Goal: Task Accomplishment & Management: Complete application form

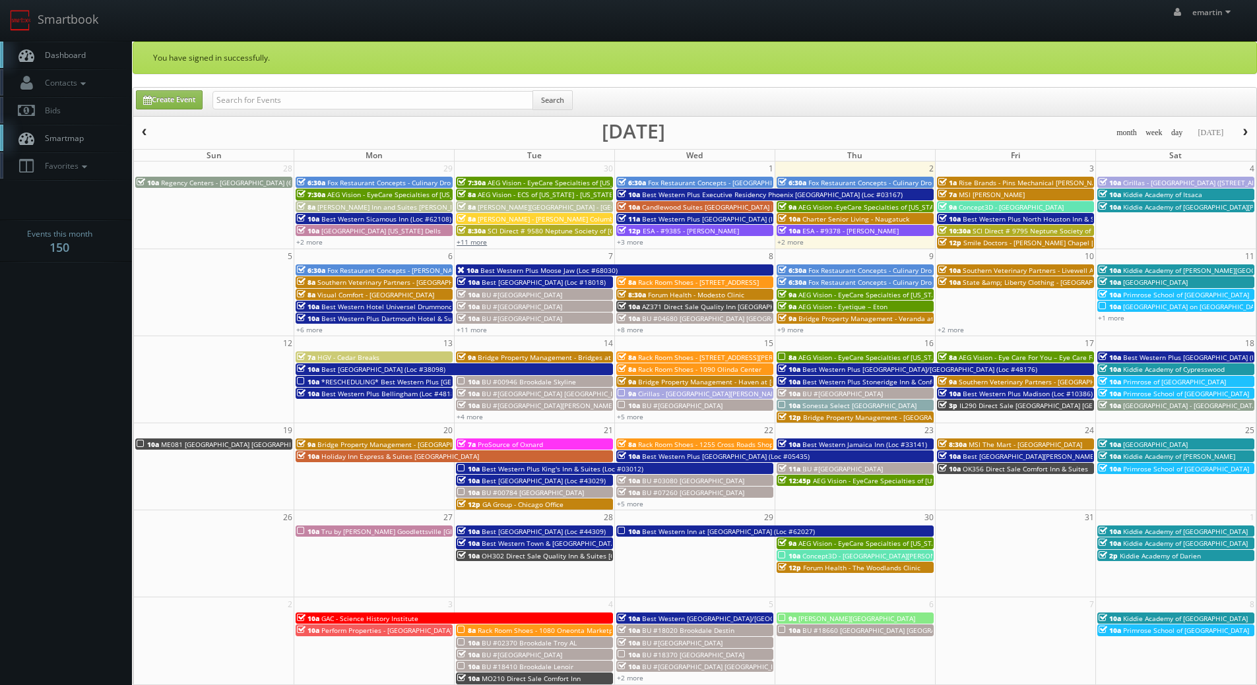
click at [471, 241] on link "+11 more" at bounding box center [471, 241] width 30 height 9
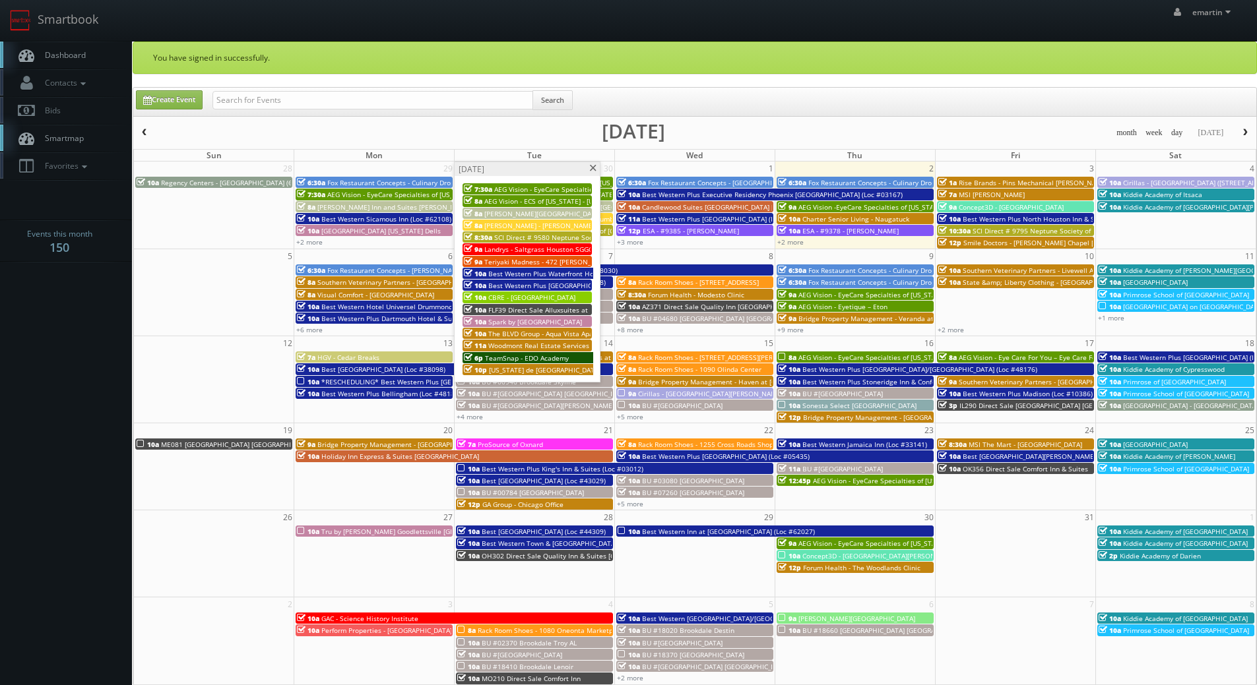
click at [522, 356] on span "TeamSnap - EDO Academy" at bounding box center [527, 358] width 84 height 9
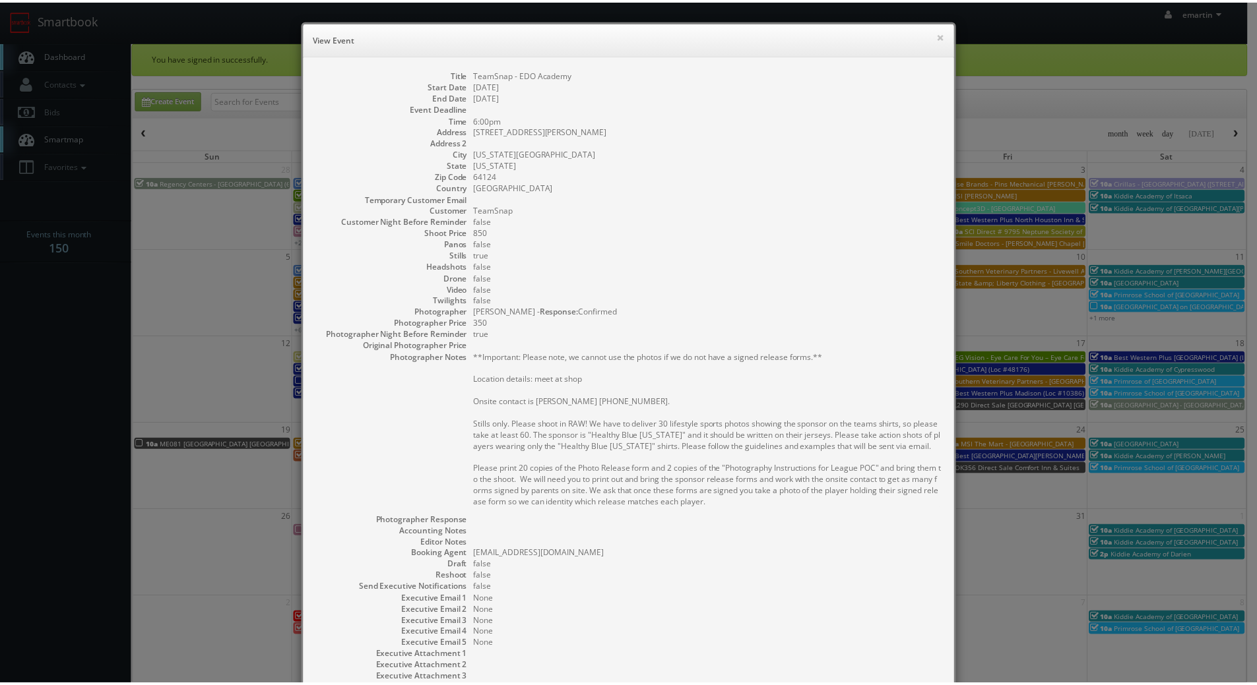
scroll to position [115, 0]
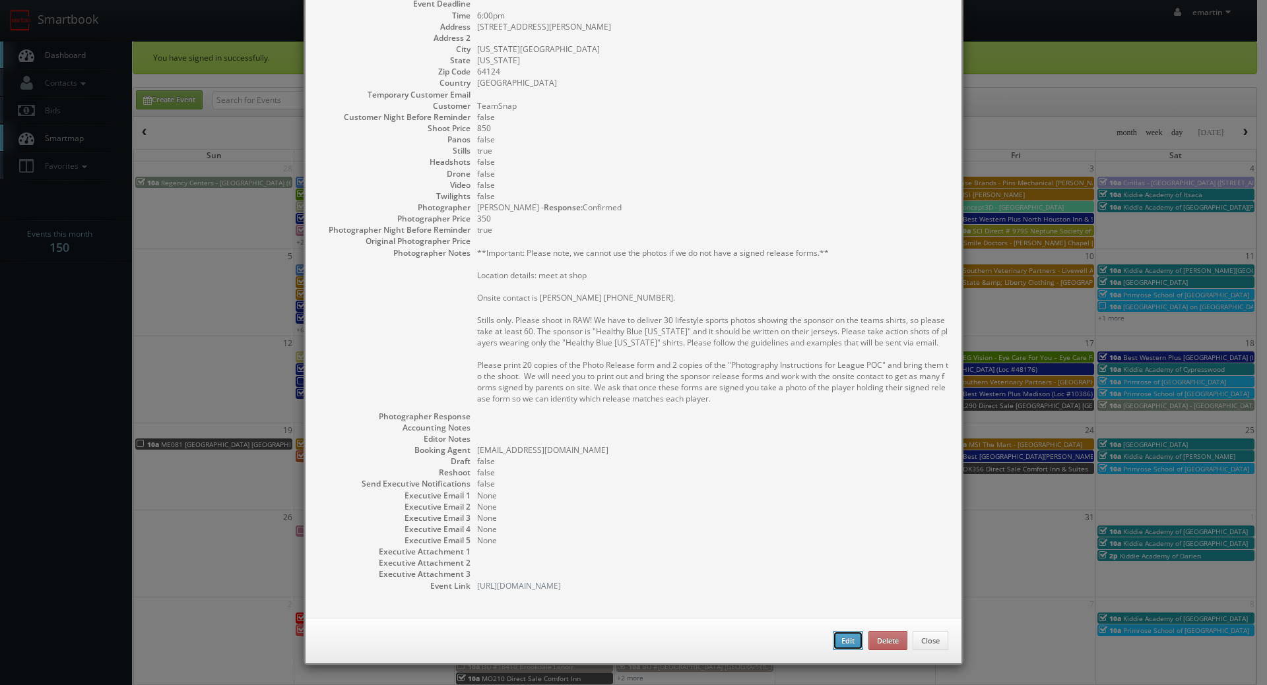
click at [843, 648] on button "Edit" at bounding box center [847, 641] width 30 height 20
type input "TeamSnap - EDO Academy"
type input "901 Van Brunt Blvd"
type input "Kansas City"
type input "64124"
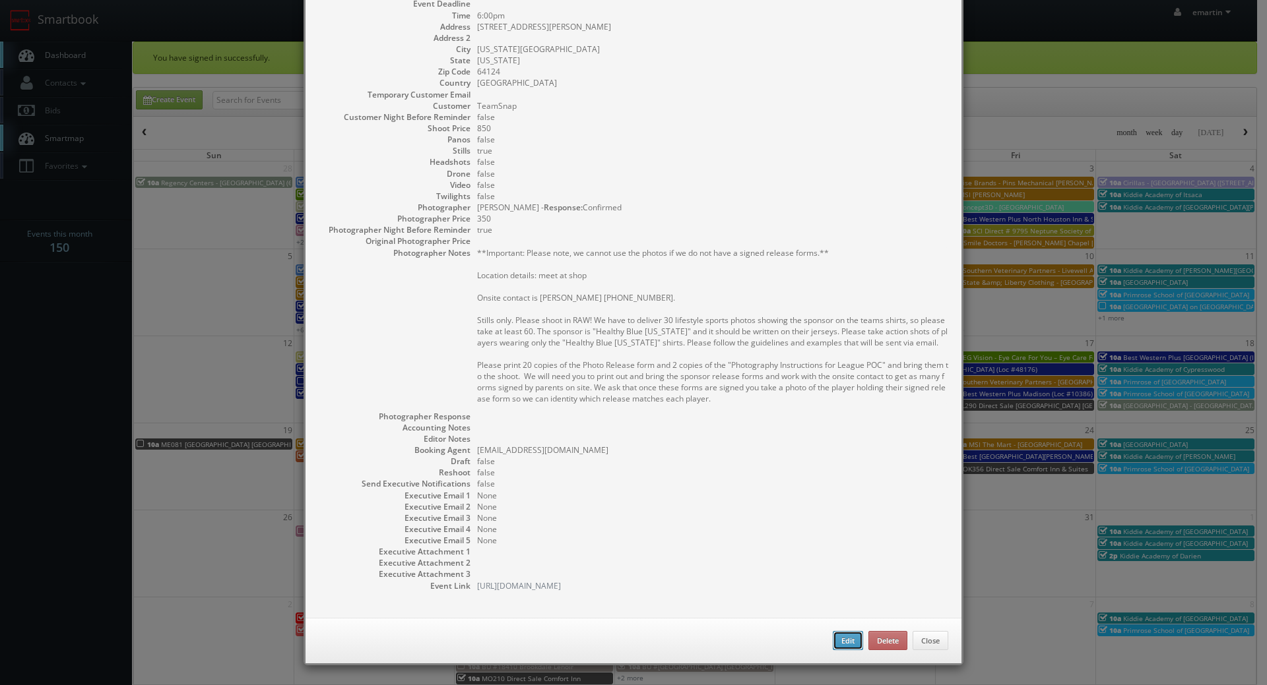
type input "850"
checkbox input "true"
type input "09/30/2025"
type input "10/02/2025"
type input "6:00pm"
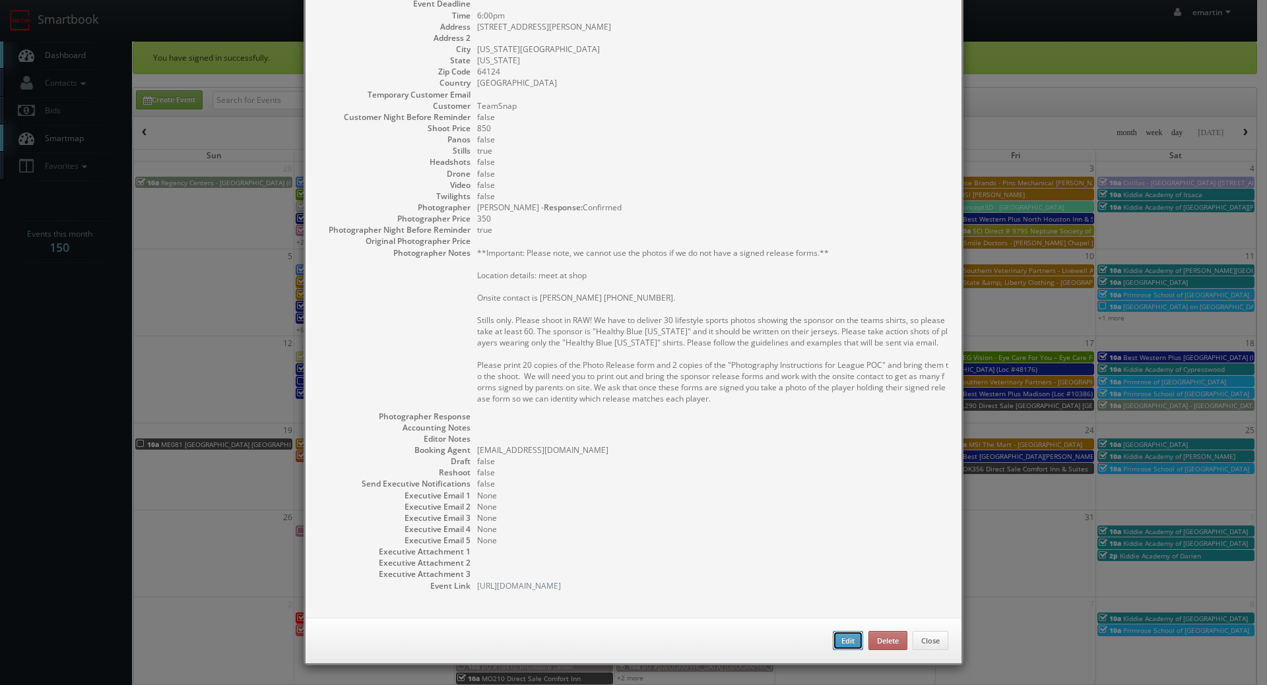
checkbox input "true"
type textarea "**Important: Please note, we cannot use the photos if we do not have a signed r…"
select select "Missouri"
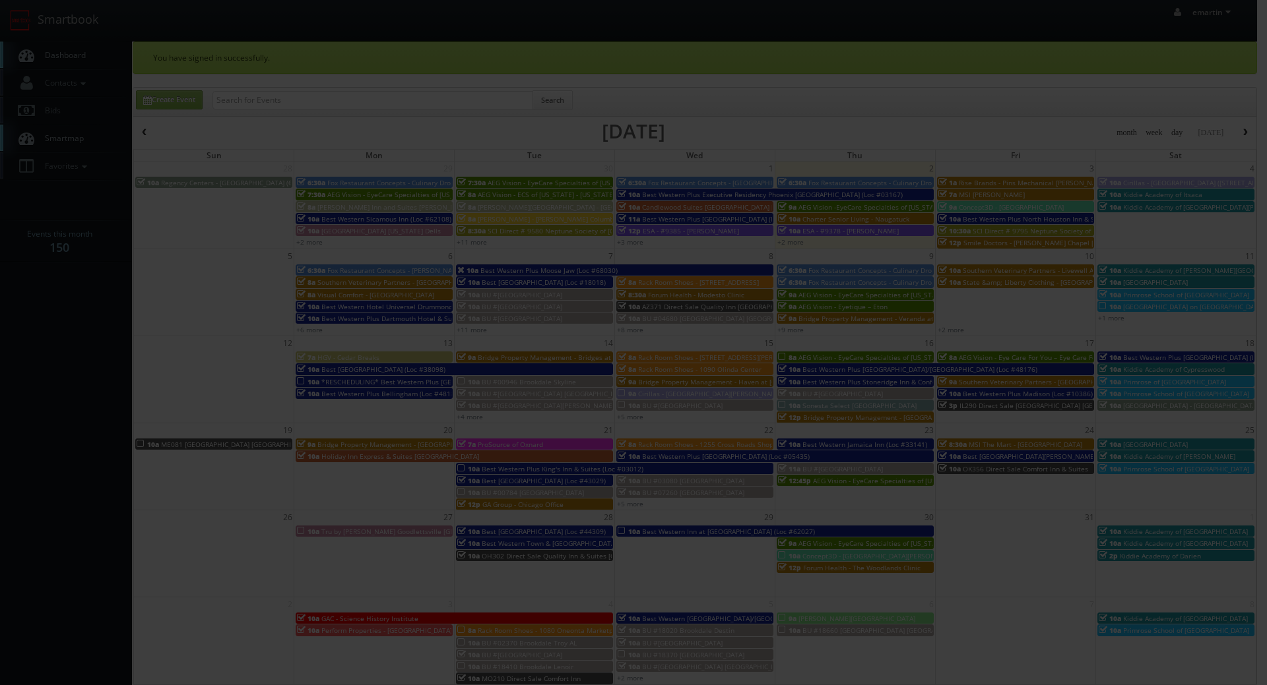
type input "350"
select select "fake6666666666@mg.cs3calendar.com"
select select "adamcjohnsonphotography@gmail.com"
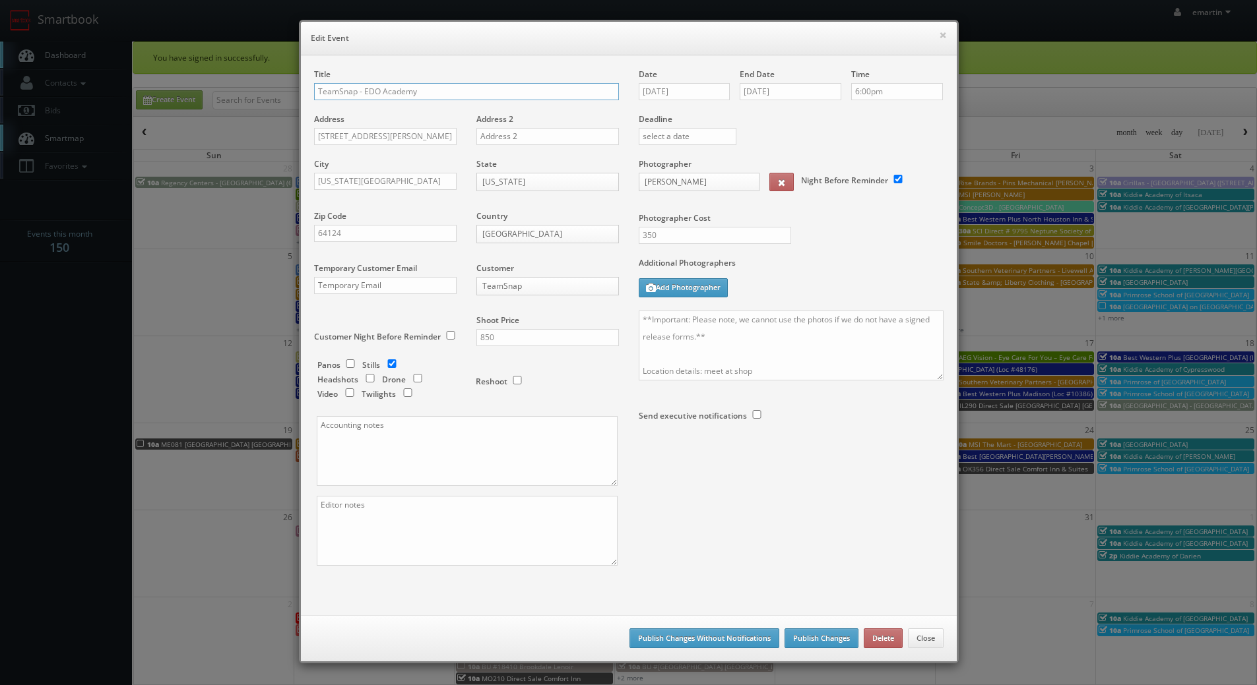
click at [314, 92] on input "TeamSnap - EDO Academy" at bounding box center [466, 91] width 305 height 17
type input "*RESCHEDULING* TeamSnap - EDO Academy"
click at [724, 637] on button "Publish Changes Without Notifications" at bounding box center [704, 639] width 150 height 20
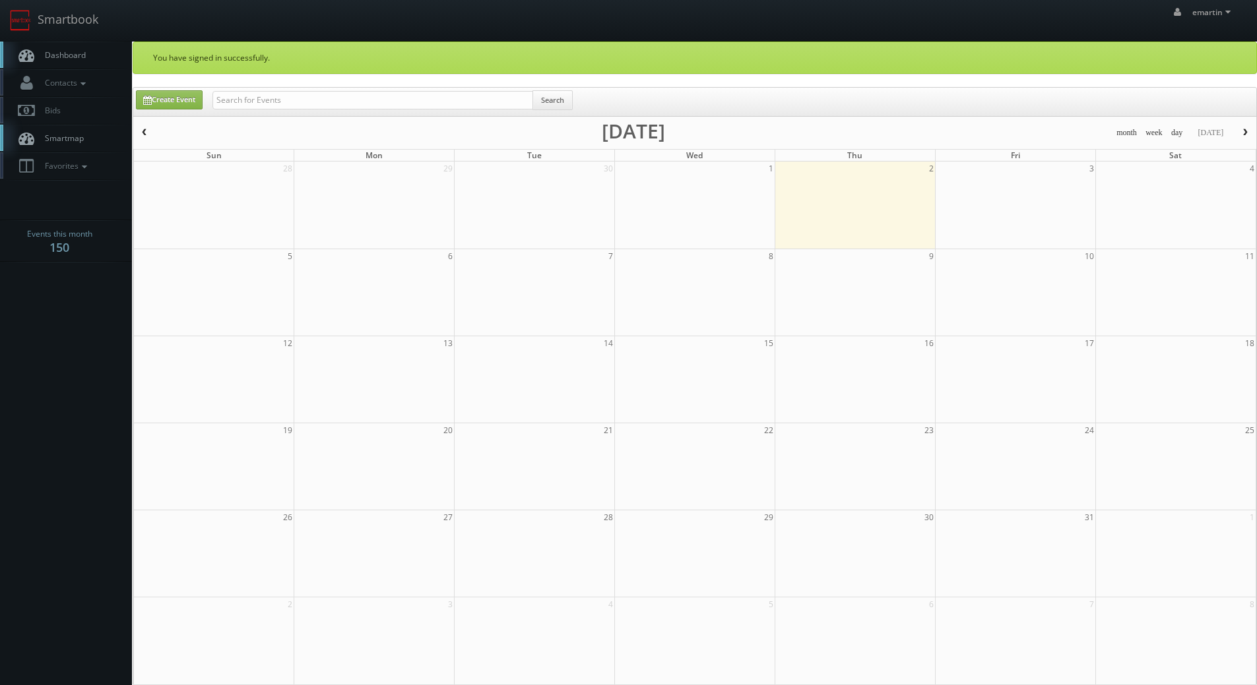
click at [53, 50] on span "Dashboard" at bounding box center [61, 54] width 47 height 11
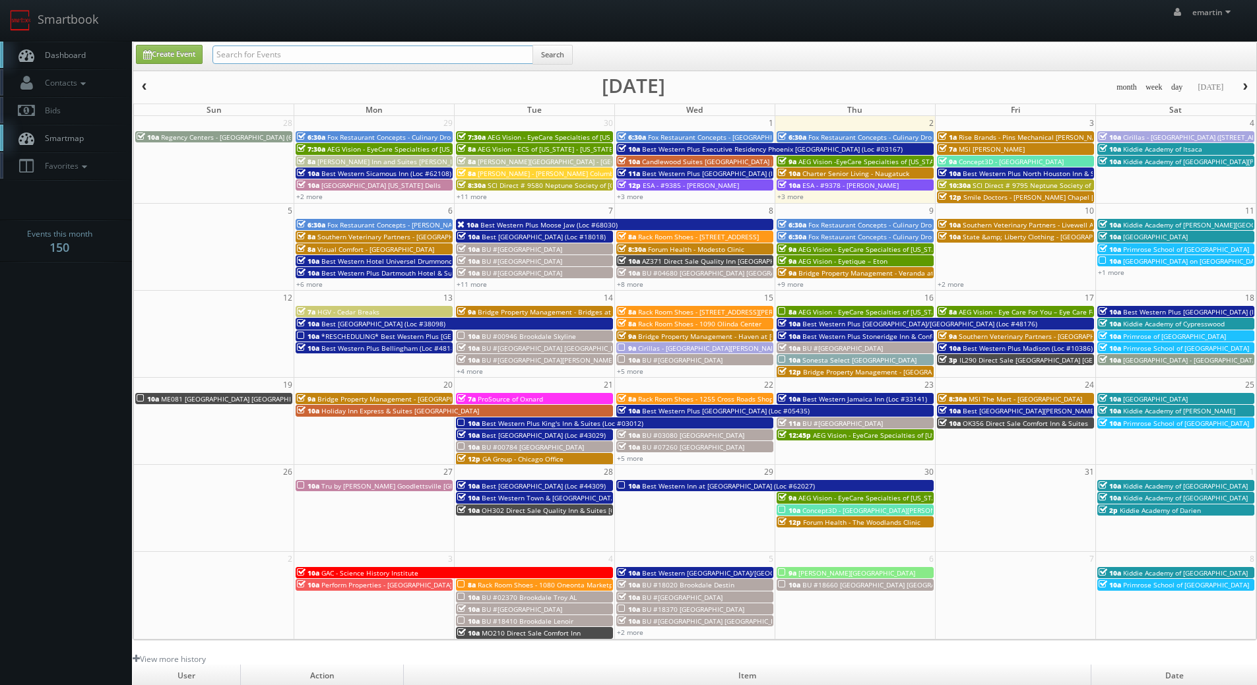
click at [292, 57] on input "text" at bounding box center [372, 55] width 321 height 18
type input "kent shelton"
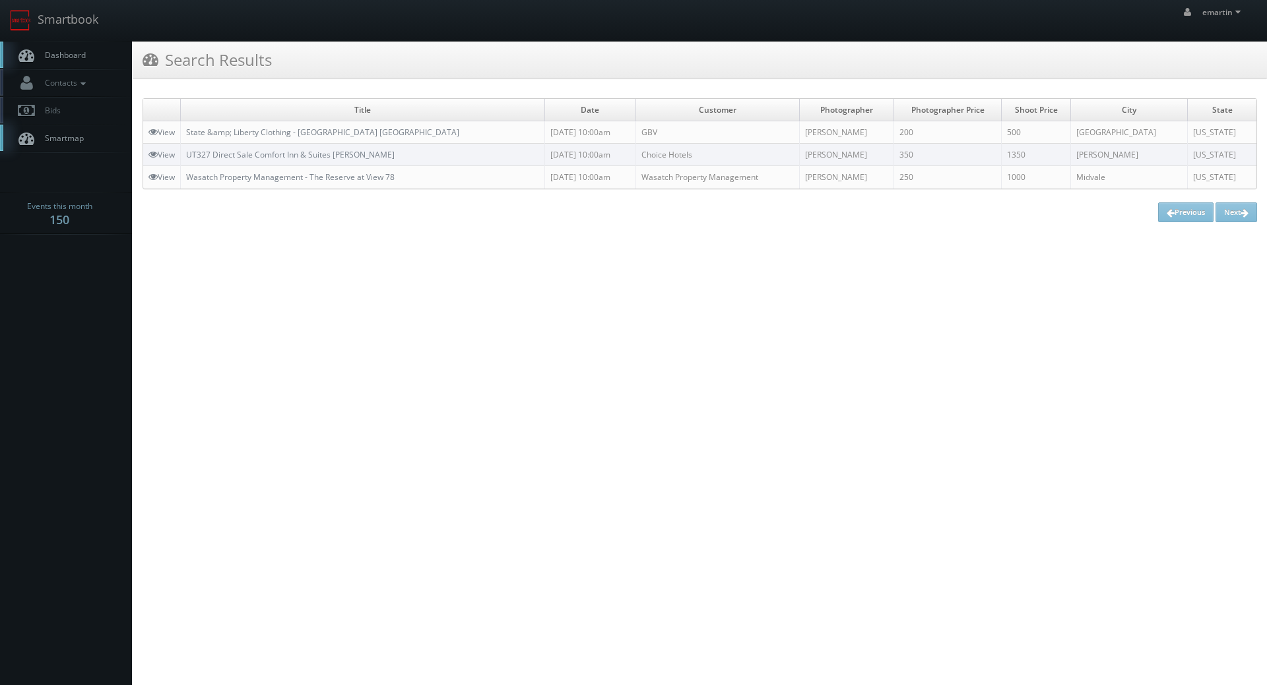
click at [57, 48] on link "Dashboard" at bounding box center [66, 55] width 132 height 27
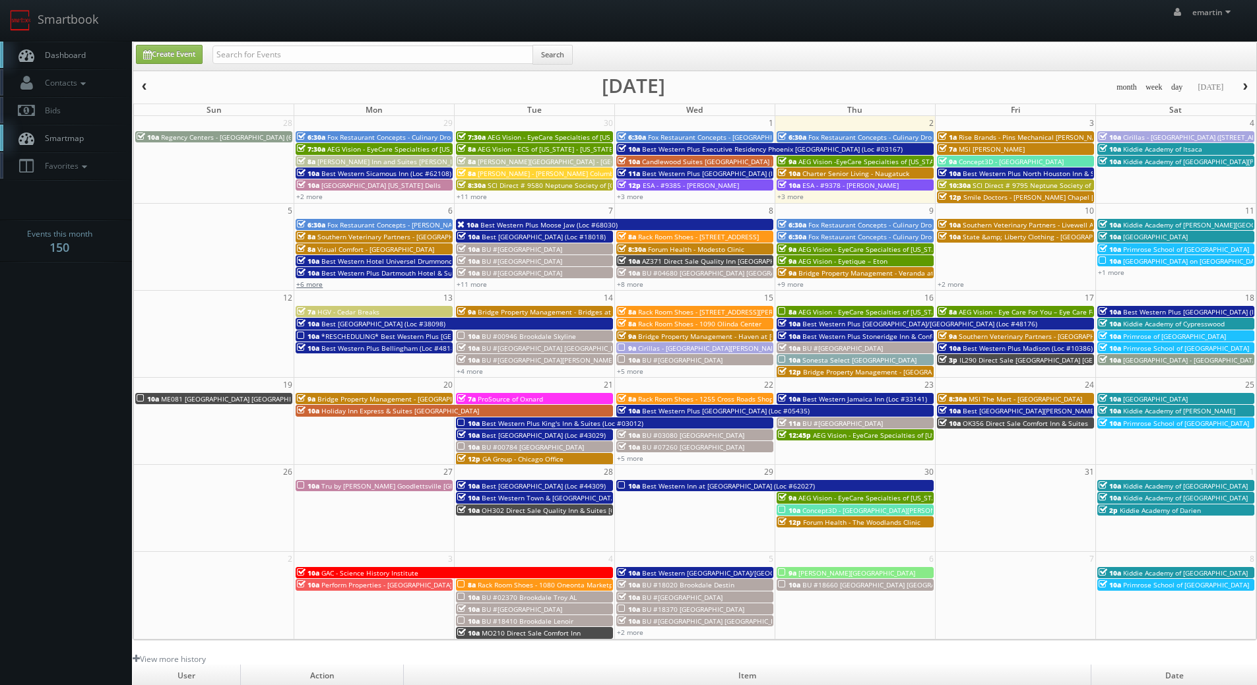
click at [319, 286] on link "+6 more" at bounding box center [309, 284] width 26 height 9
click at [26, 49] on icon at bounding box center [26, 55] width 20 height 16
click at [351, 55] on input "text" at bounding box center [372, 55] width 321 height 18
type input "e"
type input "kent shelton"
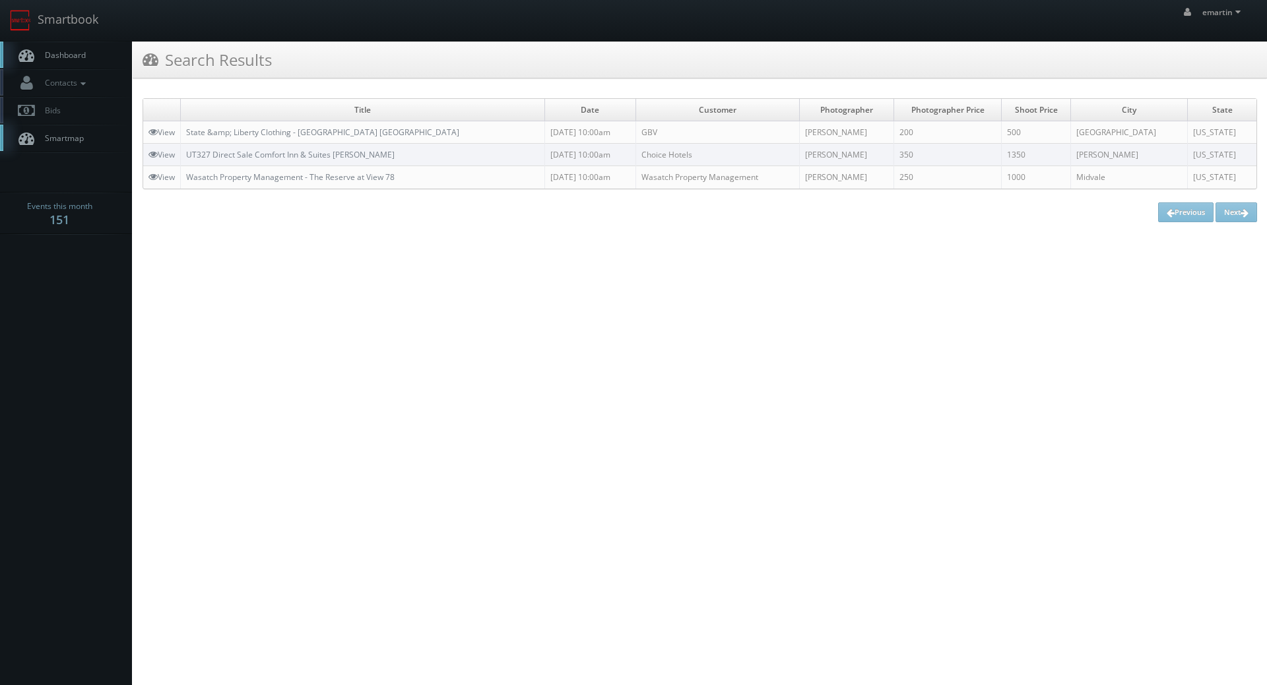
drag, startPoint x: 408, startPoint y: 273, endPoint x: 338, endPoint y: 215, distance: 90.9
click at [409, 274] on html "Smartbook Toggle Side Navigation Toggle Top Navigation emartin emartin Profile …" at bounding box center [633, 342] width 1267 height 685
click at [77, 47] on link "Dashboard" at bounding box center [66, 55] width 132 height 27
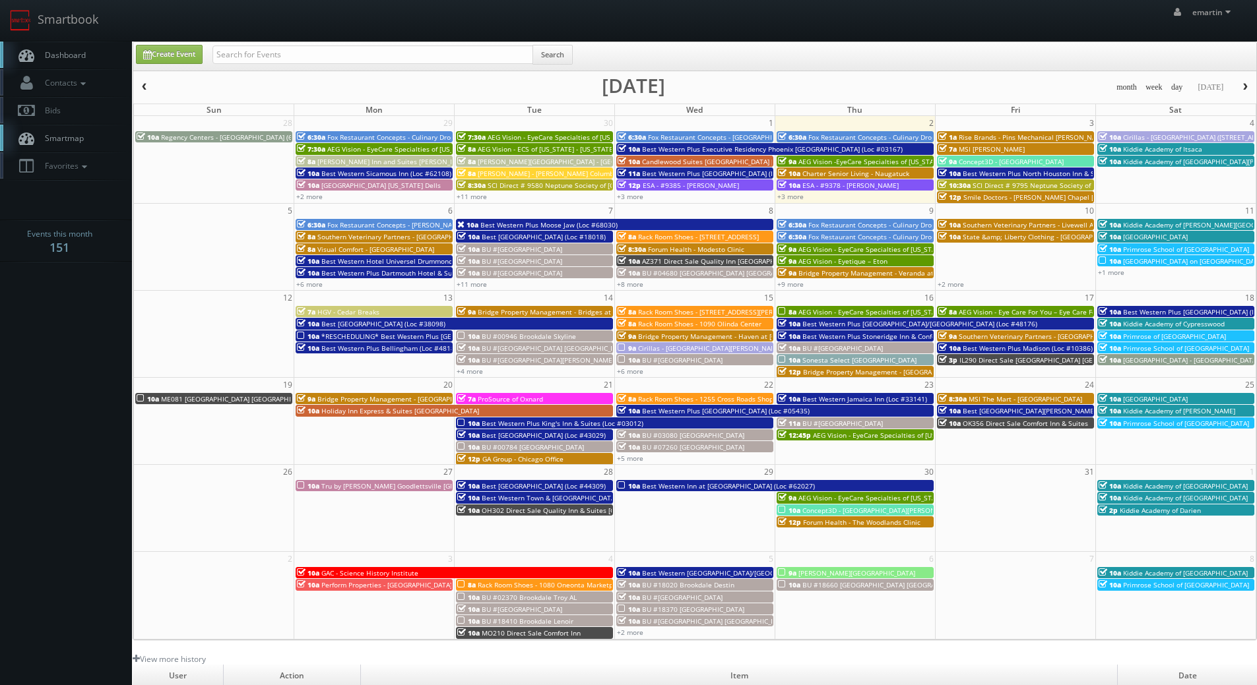
click at [905, 39] on div "emartin emartin Profile Logout" at bounding box center [628, 20] width 1257 height 41
click at [64, 51] on span "Dashboard" at bounding box center [61, 54] width 47 height 11
click at [312, 62] on input "text" at bounding box center [372, 55] width 321 height 18
type input "loren alan"
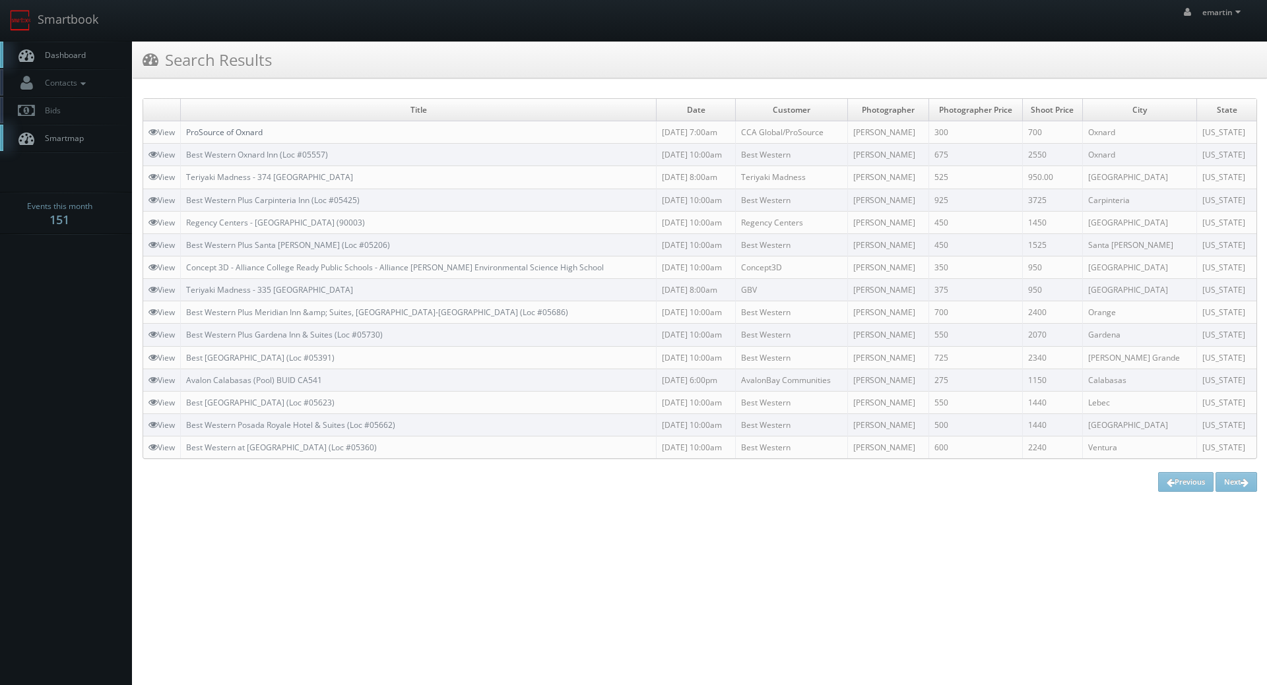
click at [249, 130] on link "ProSource of Oxnard" at bounding box center [224, 132] width 77 height 11
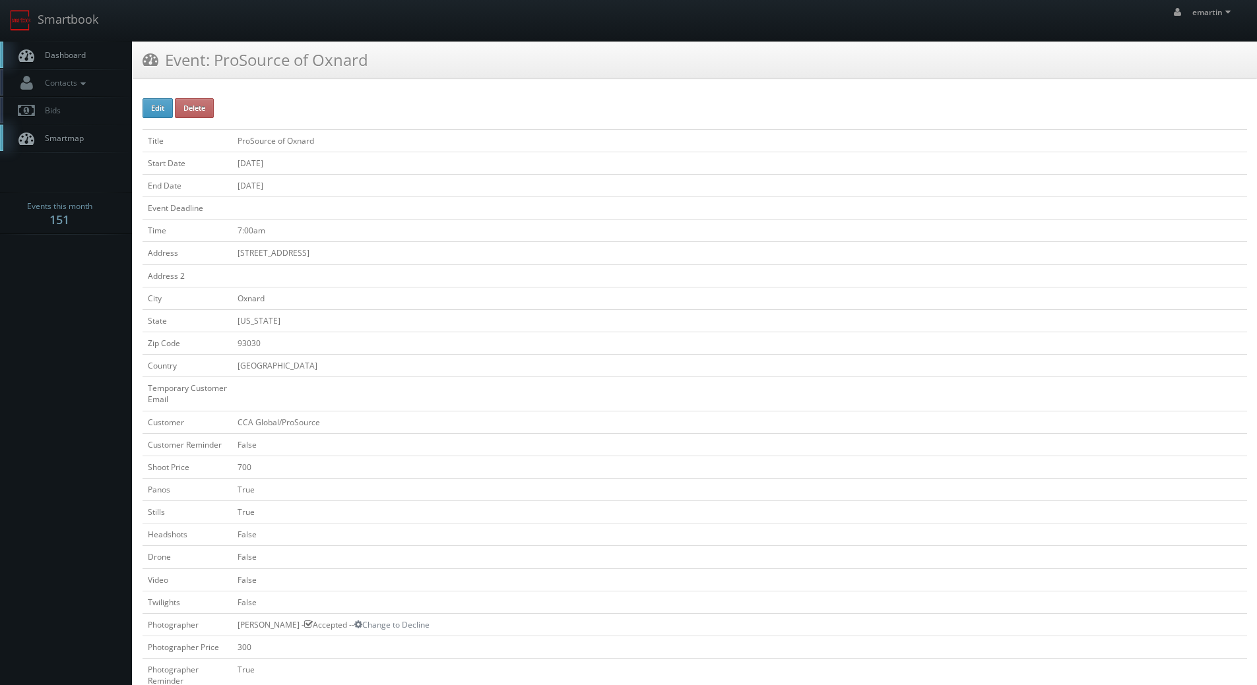
click at [60, 59] on span "Dashboard" at bounding box center [61, 54] width 47 height 11
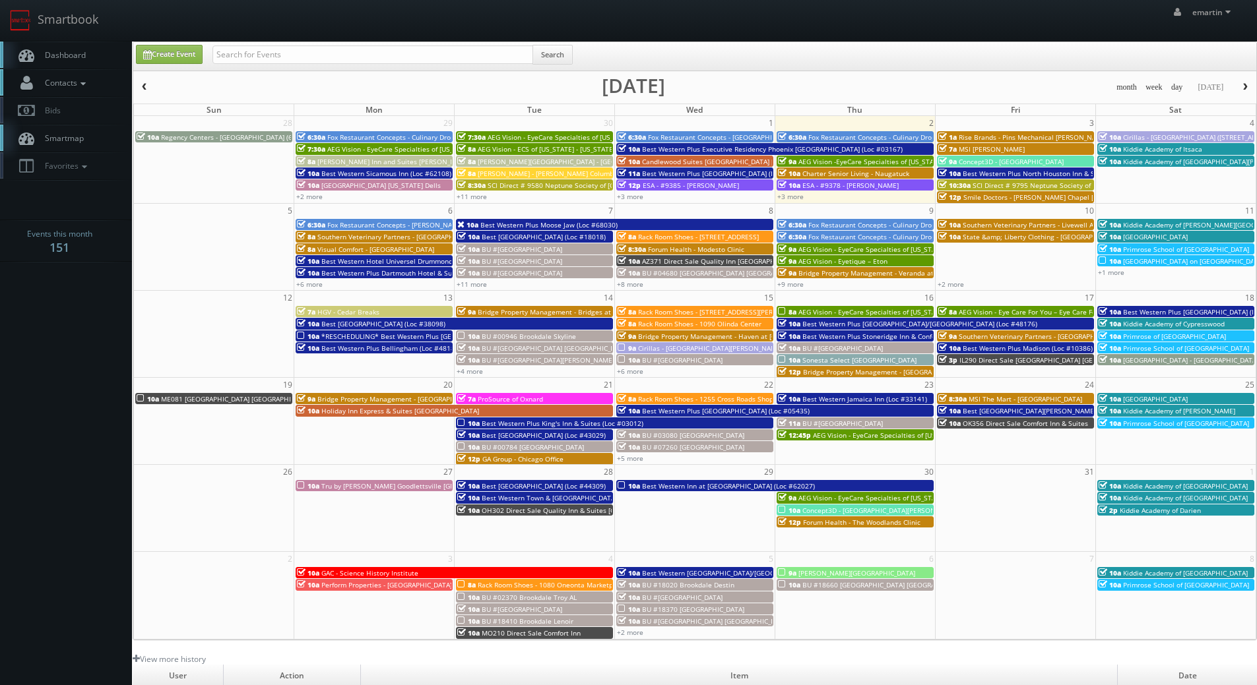
click at [53, 87] on span "Contacts" at bounding box center [63, 82] width 51 height 11
click at [80, 105] on link "Manage Photographers" at bounding box center [66, 105] width 132 height 18
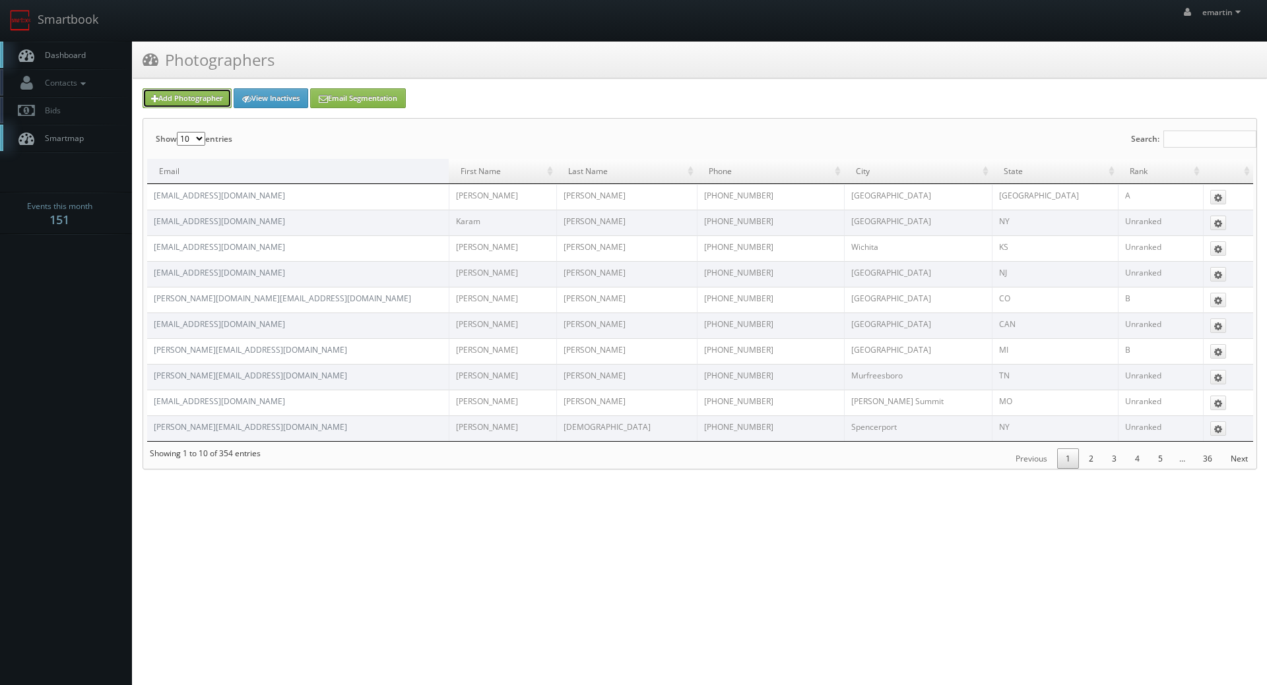
click at [187, 94] on link "Add Photographer" at bounding box center [186, 98] width 89 height 20
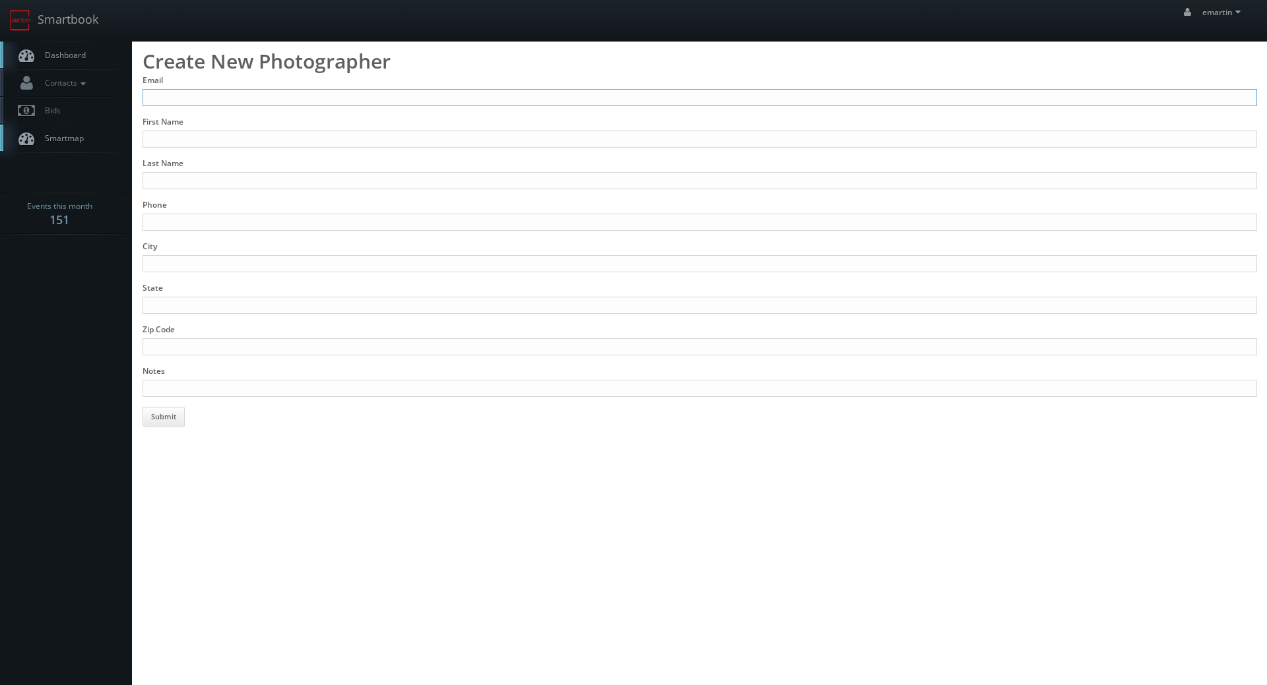
drag, startPoint x: 206, startPoint y: 100, endPoint x: 169, endPoint y: 101, distance: 37.6
click at [206, 99] on input "Email" at bounding box center [699, 97] width 1114 height 17
paste input "[EMAIL_ADDRESS][DOMAIN_NAME]"
type input "[EMAIL_ADDRESS][DOMAIN_NAME]"
click at [158, 139] on input "First Name" at bounding box center [699, 139] width 1114 height 17
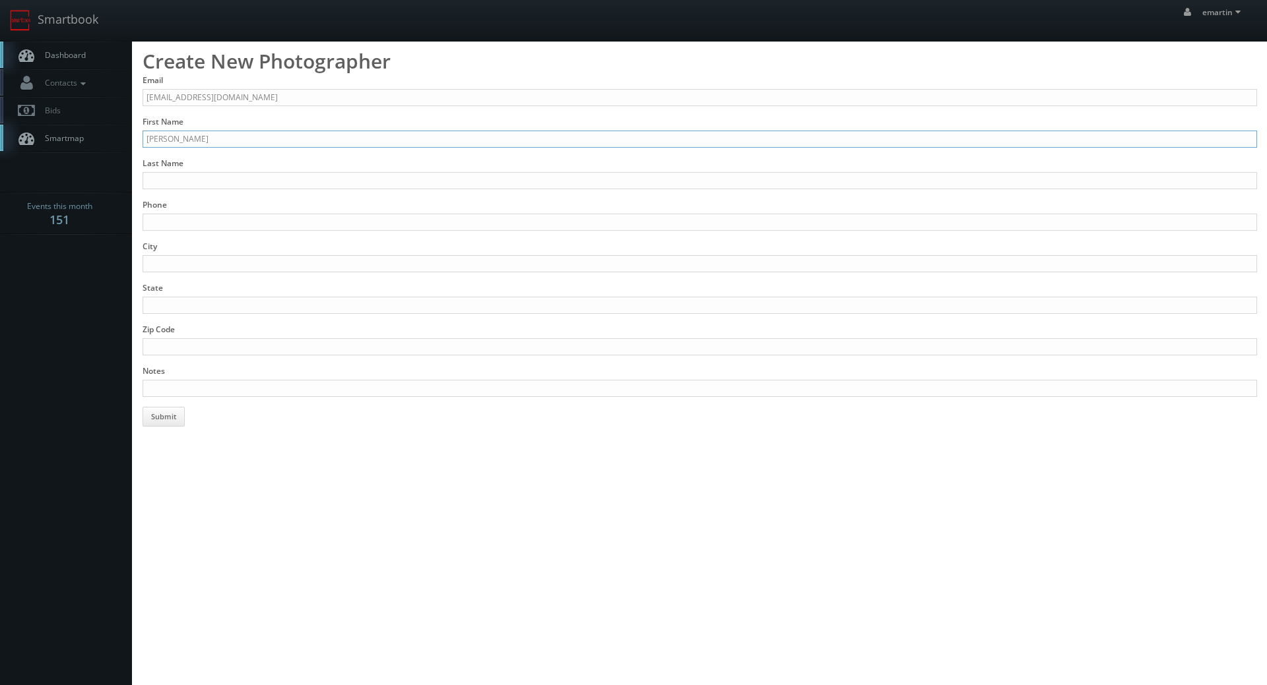
type input "[PERSON_NAME]"
type input "[PHONE_NUMBER]"
click at [178, 266] on input "City" at bounding box center [699, 263] width 1114 height 17
type input "Moose Jaw"
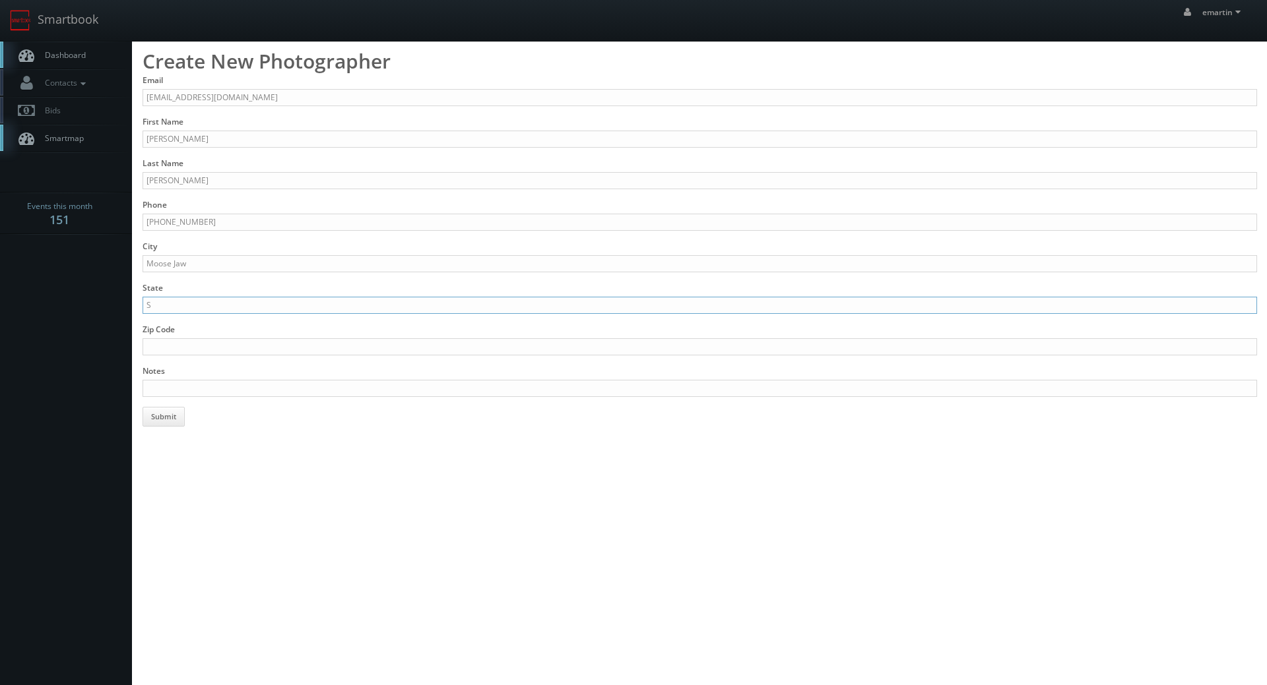
type input "[GEOGRAPHIC_DATA]"
click at [183, 392] on input "Notes" at bounding box center [699, 388] width 1114 height 17
click at [249, 398] on form "Email [EMAIL_ADDRESS][DOMAIN_NAME] First Name [PERSON_NAME] Last Name [PERSON_N…" at bounding box center [699, 251] width 1114 height 352
click at [253, 392] on input "Added [DATE]." at bounding box center [699, 388] width 1114 height 17
paste input "[URL][DOMAIN_NAME]"
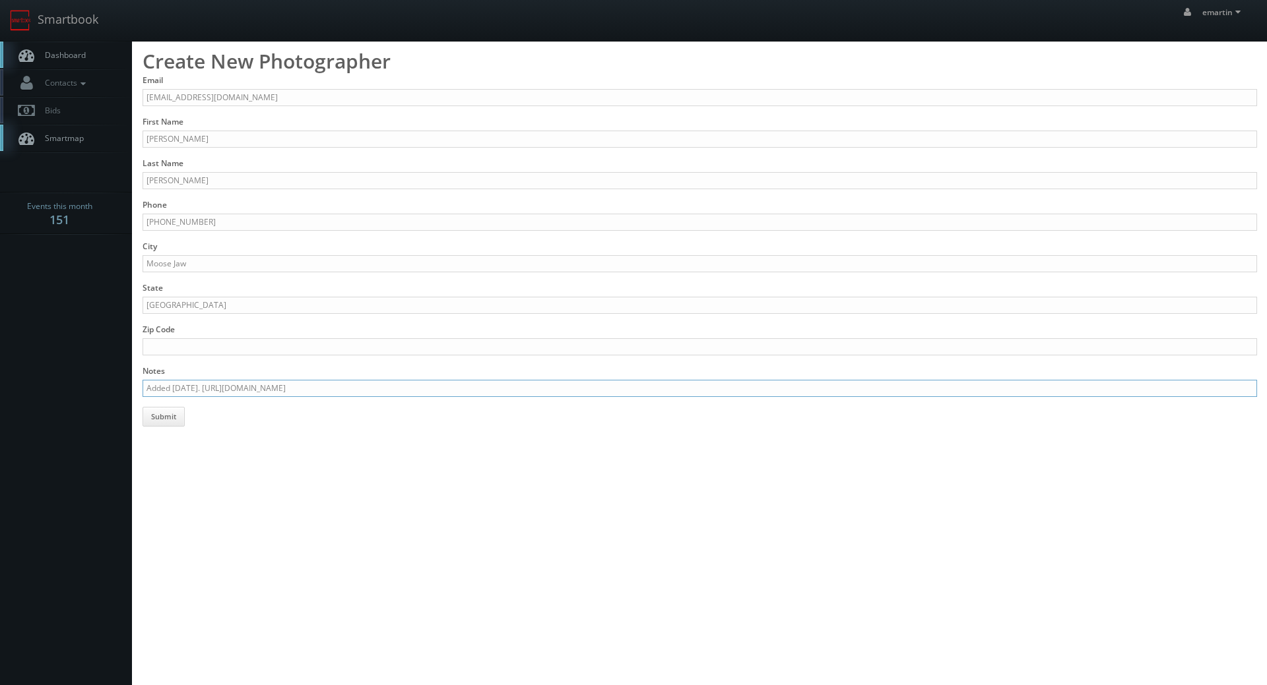
type input "Added [DATE]. [URL][DOMAIN_NAME]"
click at [225, 433] on html "Smartbook Toggle Side Navigation Toggle Top Navigation emartin emartin Profile …" at bounding box center [633, 342] width 1267 height 685
click at [154, 416] on button "Submit" at bounding box center [163, 417] width 42 height 20
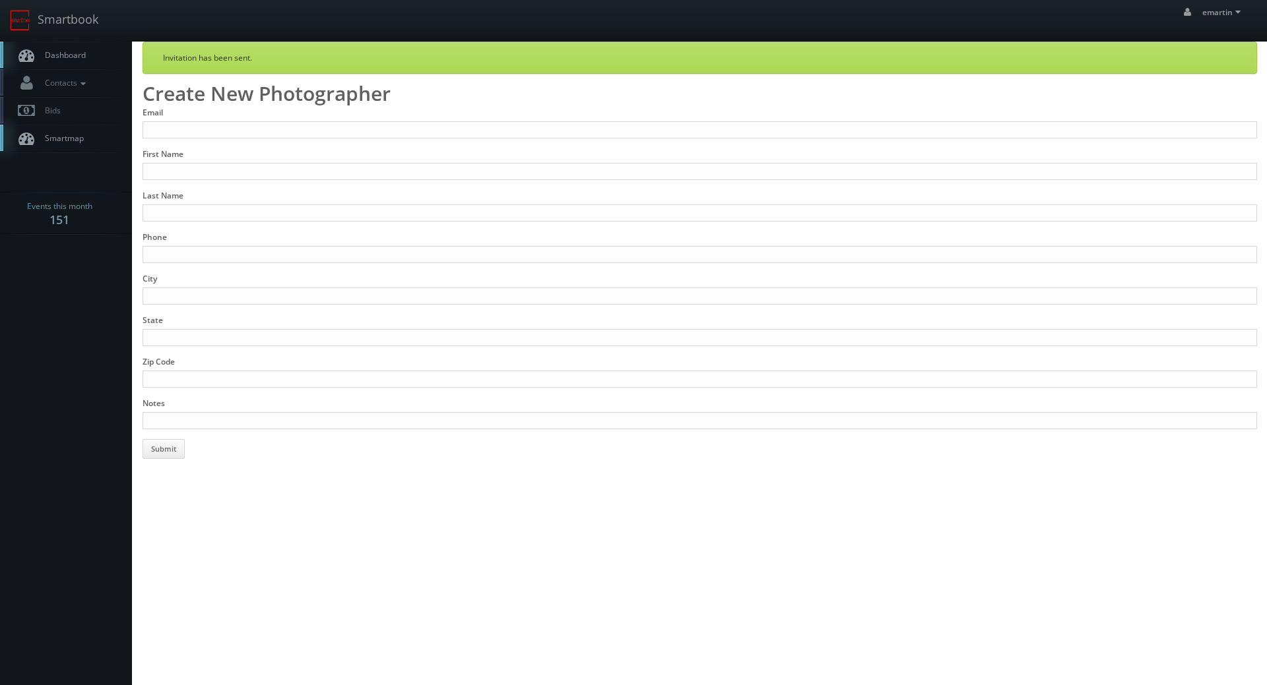
click at [57, 63] on link "Dashboard" at bounding box center [66, 55] width 132 height 27
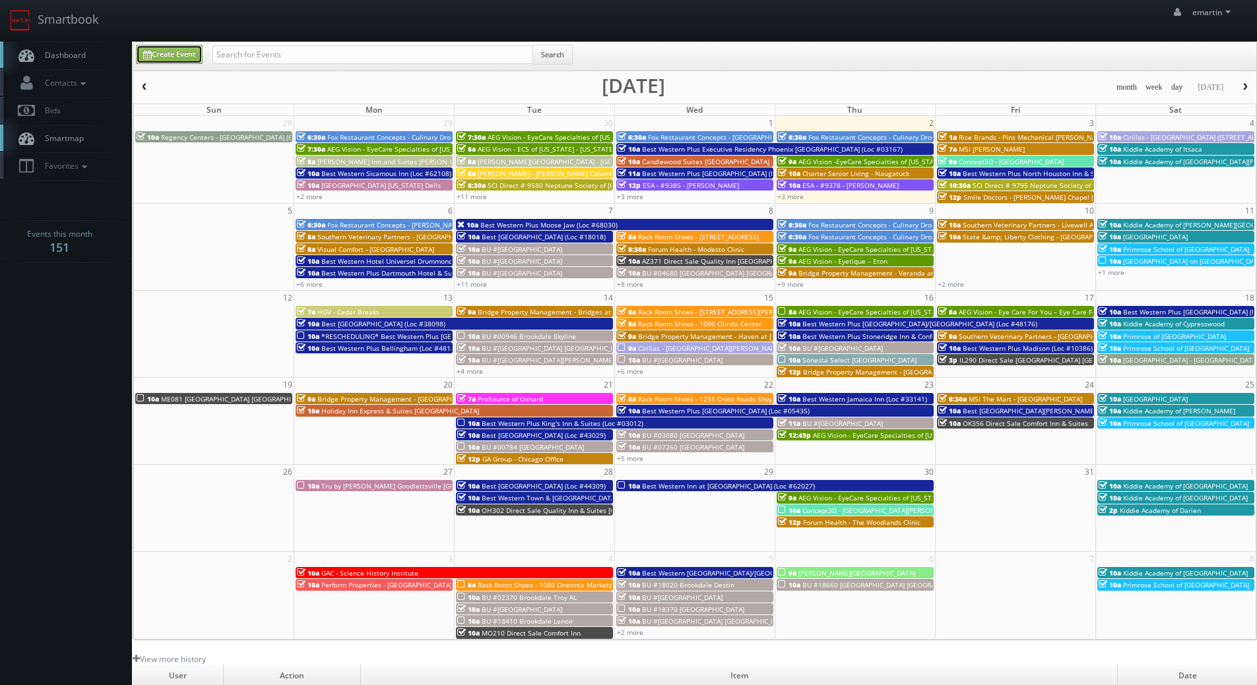
click at [172, 51] on link "Create Event" at bounding box center [169, 54] width 67 height 19
type input "10/02/2025"
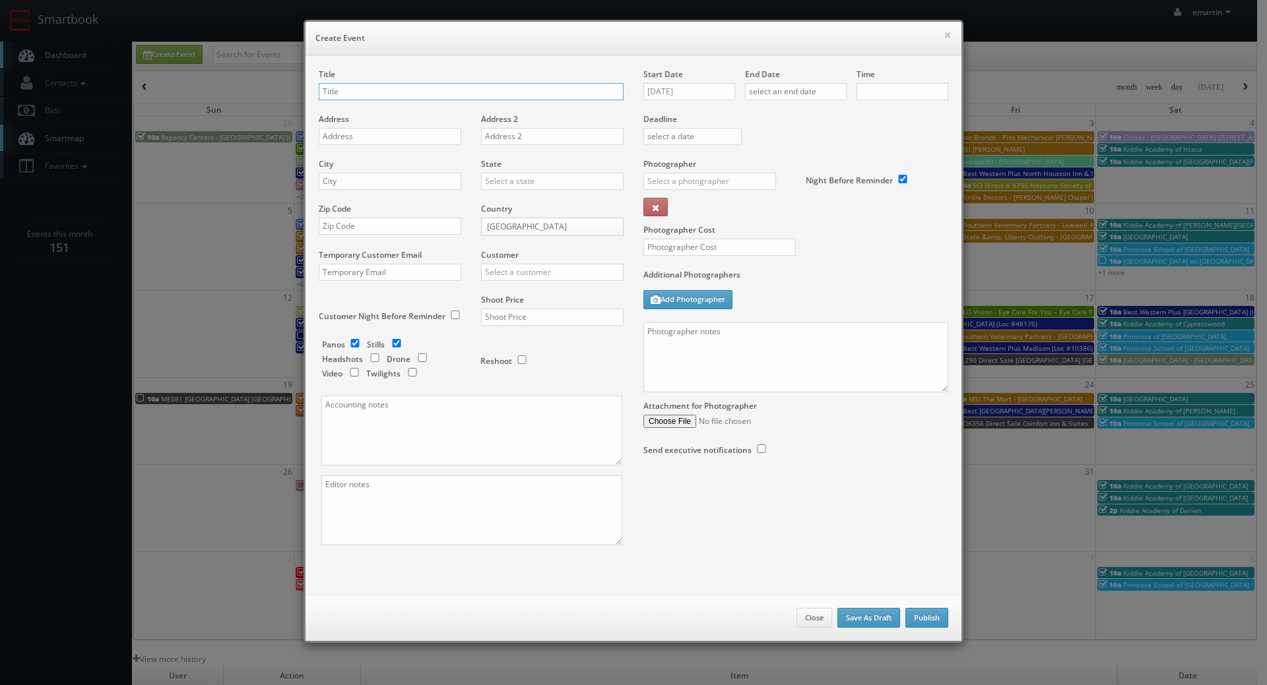
checkbox input "true"
type input "10:00am"
checkbox input "true"
click at [419, 87] on input "text" at bounding box center [471, 91] width 305 height 17
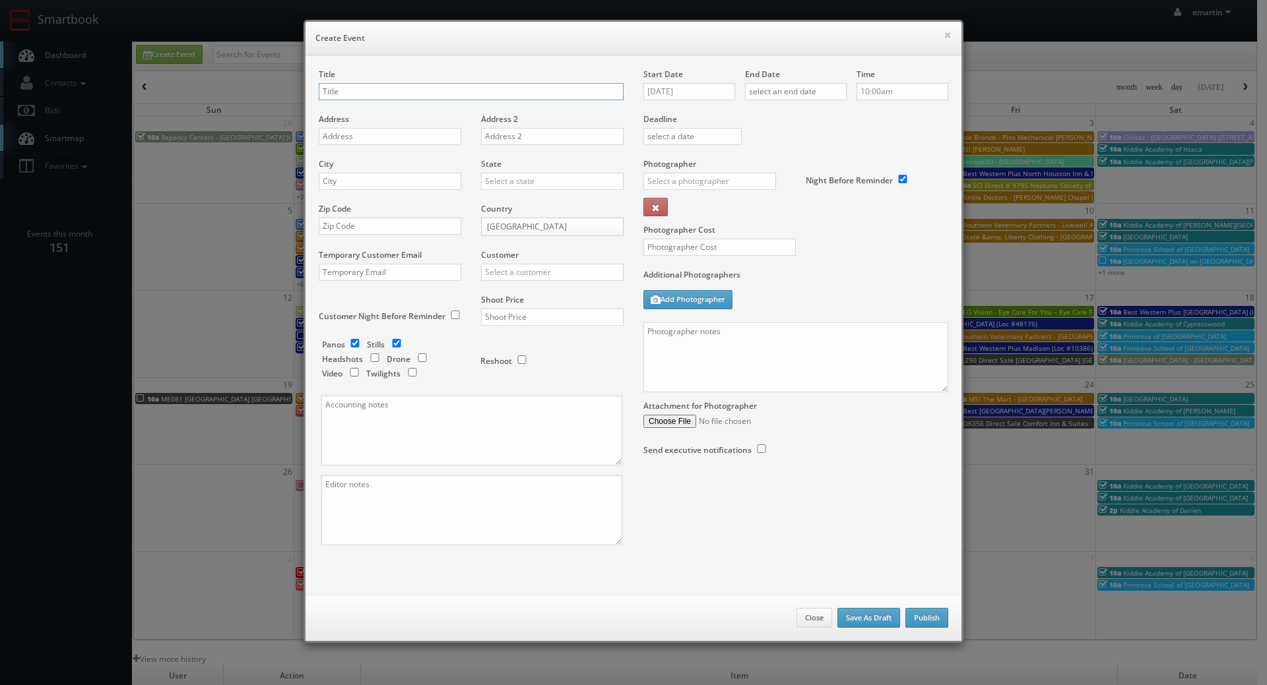
paste input "Best Western Plus Moose Jaw (Loc #68030)"
type input "Best Western Plus Moose Jaw (Loc #68030)"
click at [369, 137] on input "text" at bounding box center [390, 136] width 142 height 17
paste input "350 Diefenbaker Dr"
type input "350 Diefenbaker Dr"
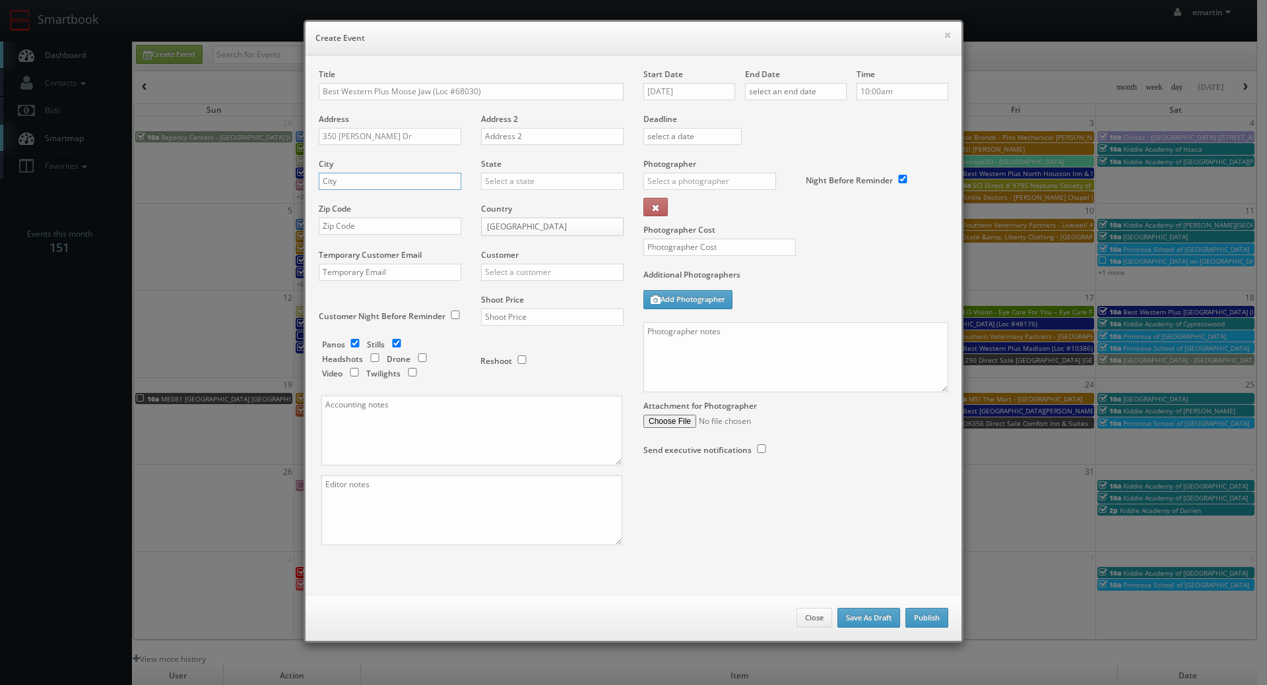
click at [381, 186] on input "text" at bounding box center [390, 181] width 142 height 17
paste input "Moose Jaw"
type input "Moose Jaw"
click at [525, 187] on input "text" at bounding box center [552, 181] width 142 height 17
click at [452, 251] on div "Temporary Customer Email" at bounding box center [395, 271] width 152 height 45
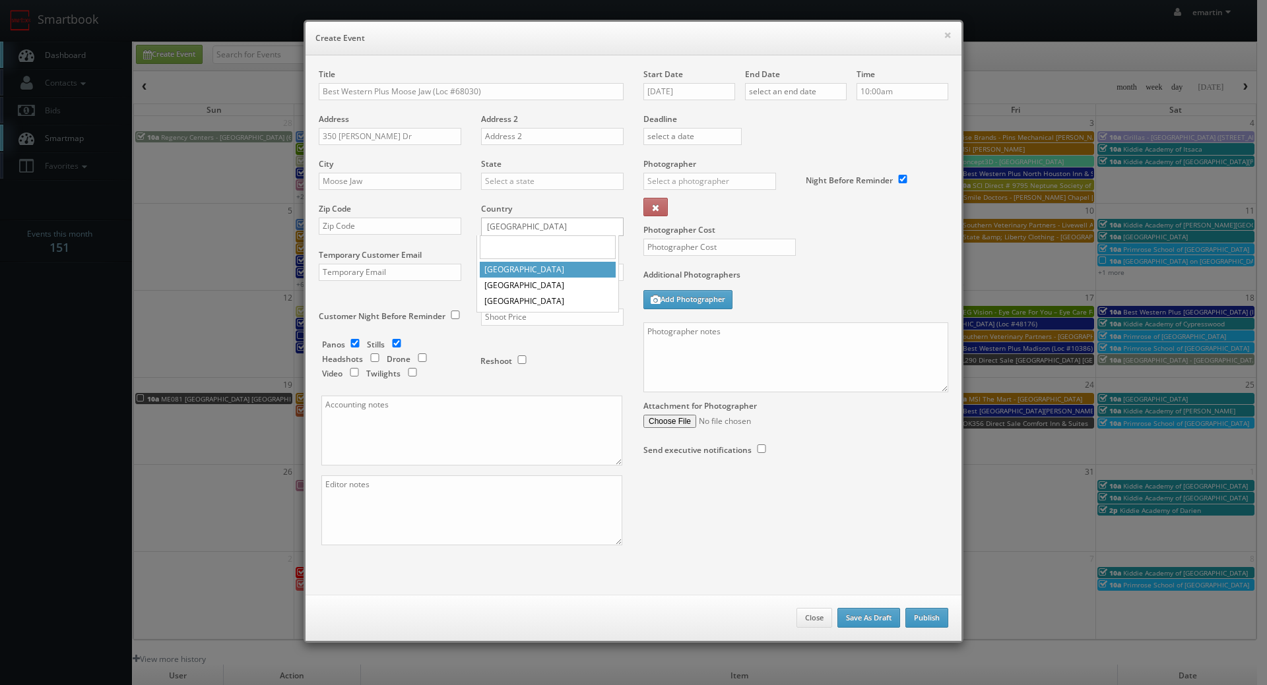
drag, startPoint x: 501, startPoint y: 228, endPoint x: 507, endPoint y: 244, distance: 17.5
click at [502, 228] on body "Smartbook Toggle Side Navigation Toggle Top Navigation emartin emartin Profile …" at bounding box center [628, 456] width 1257 height 912
drag, startPoint x: 497, startPoint y: 291, endPoint x: 513, endPoint y: 266, distance: 30.0
select select "[GEOGRAPHIC_DATA]"
click at [519, 182] on input "text" at bounding box center [552, 181] width 142 height 17
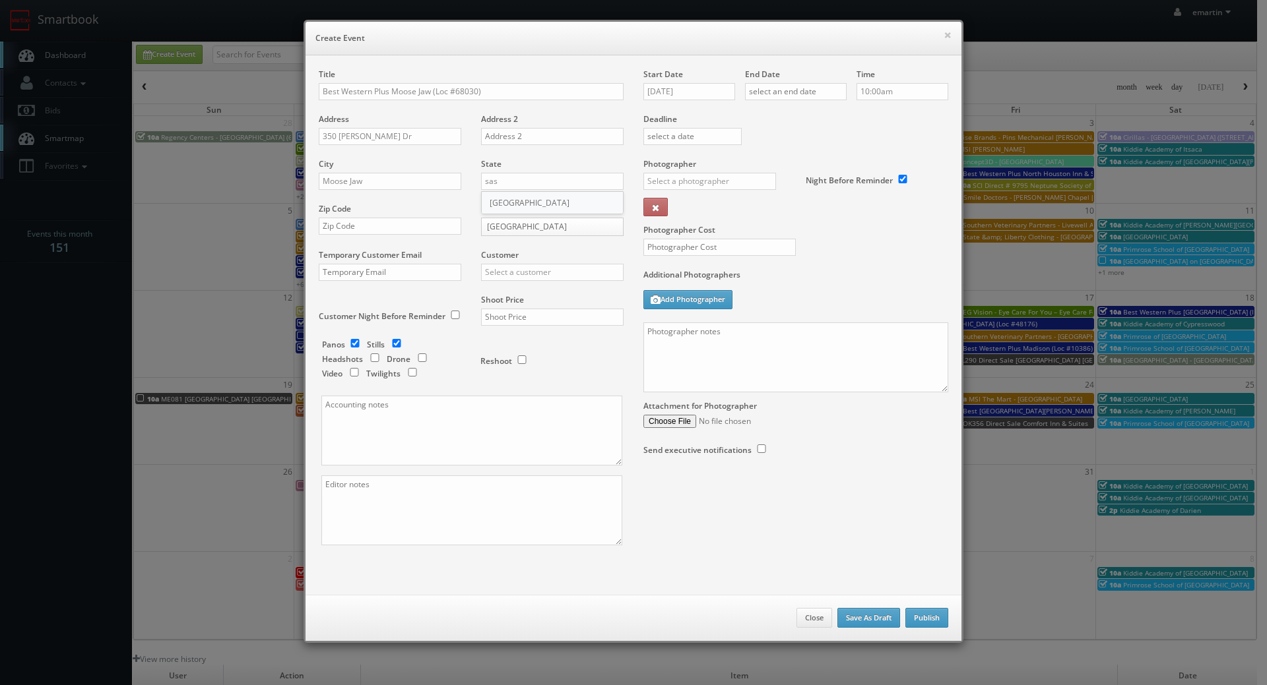
click at [518, 195] on div "[GEOGRAPHIC_DATA]" at bounding box center [552, 203] width 141 height 22
type input "[GEOGRAPHIC_DATA]"
click at [369, 228] on input "text" at bounding box center [390, 226] width 142 height 17
paste input "S6J 1N2"
type input "S6J 1N2"
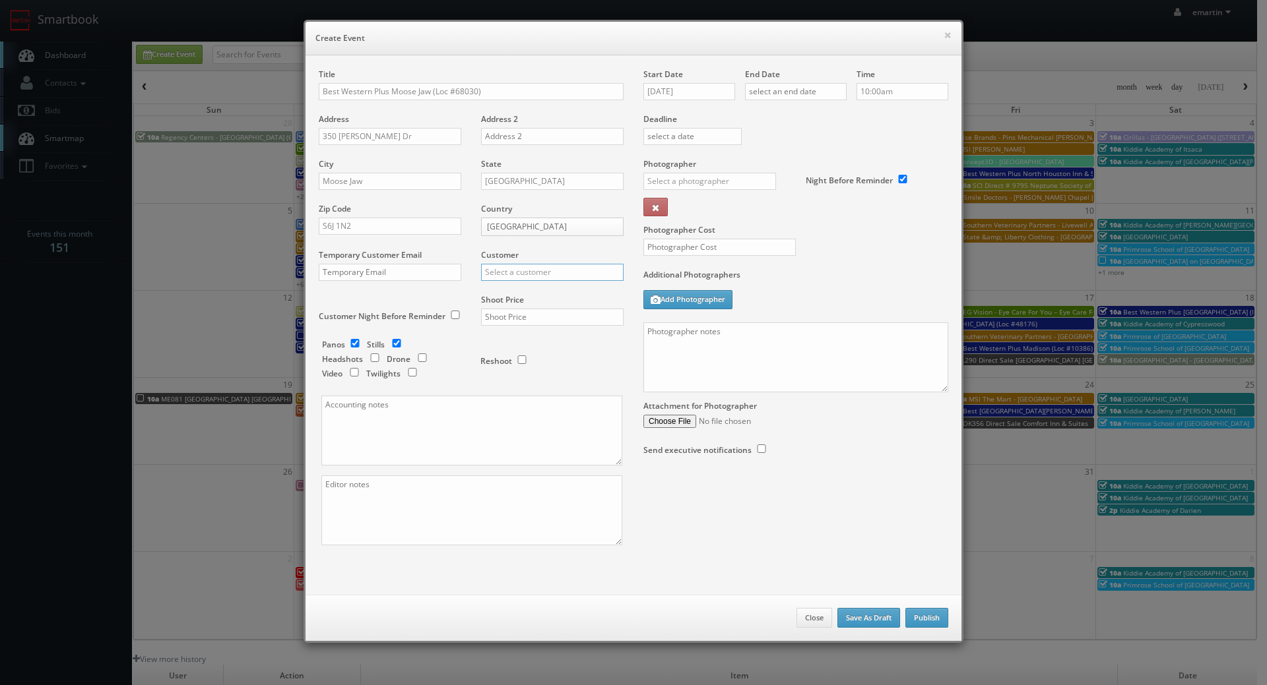
click at [530, 276] on input "text" at bounding box center [552, 272] width 142 height 17
click at [534, 292] on div "Best Western" at bounding box center [552, 294] width 141 height 22
type input "Best Western"
click at [516, 321] on input "text" at bounding box center [552, 317] width 142 height 17
paste input "3,600"
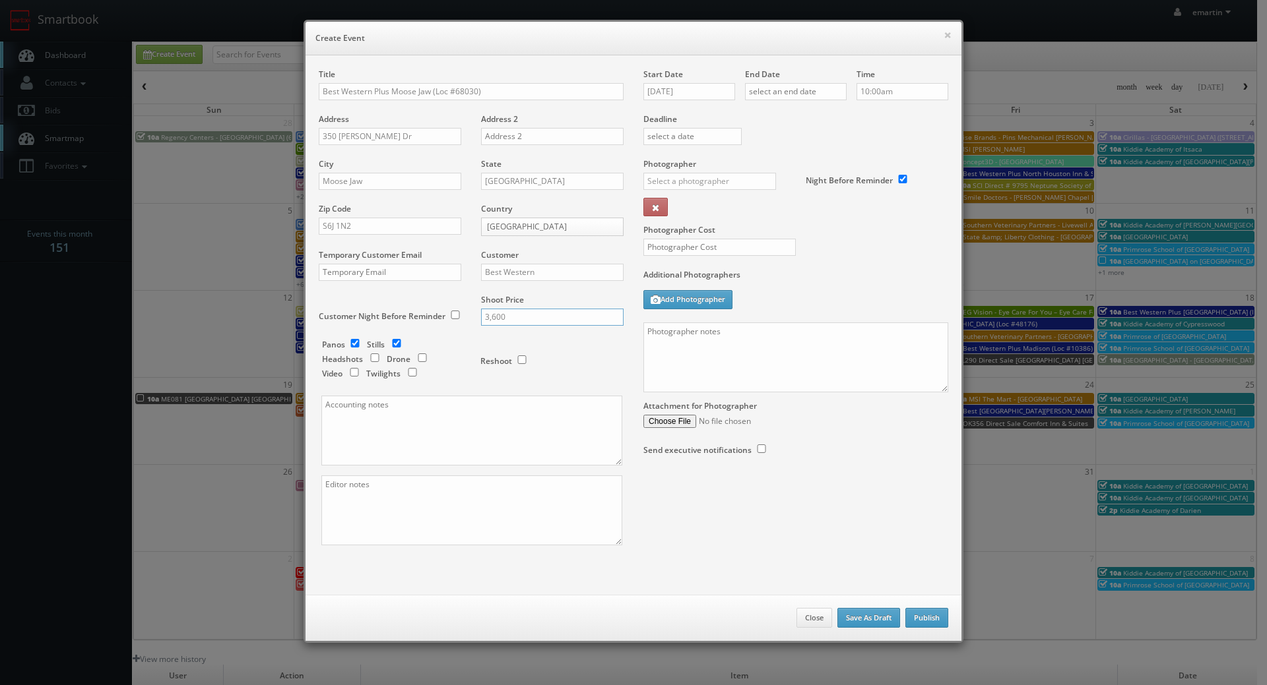
type input "3,600"
click at [345, 343] on input "checkbox" at bounding box center [355, 343] width 20 height 9
checkbox input "false"
click at [409, 374] on input "checkbox" at bounding box center [412, 372] width 20 height 9
checkbox input "true"
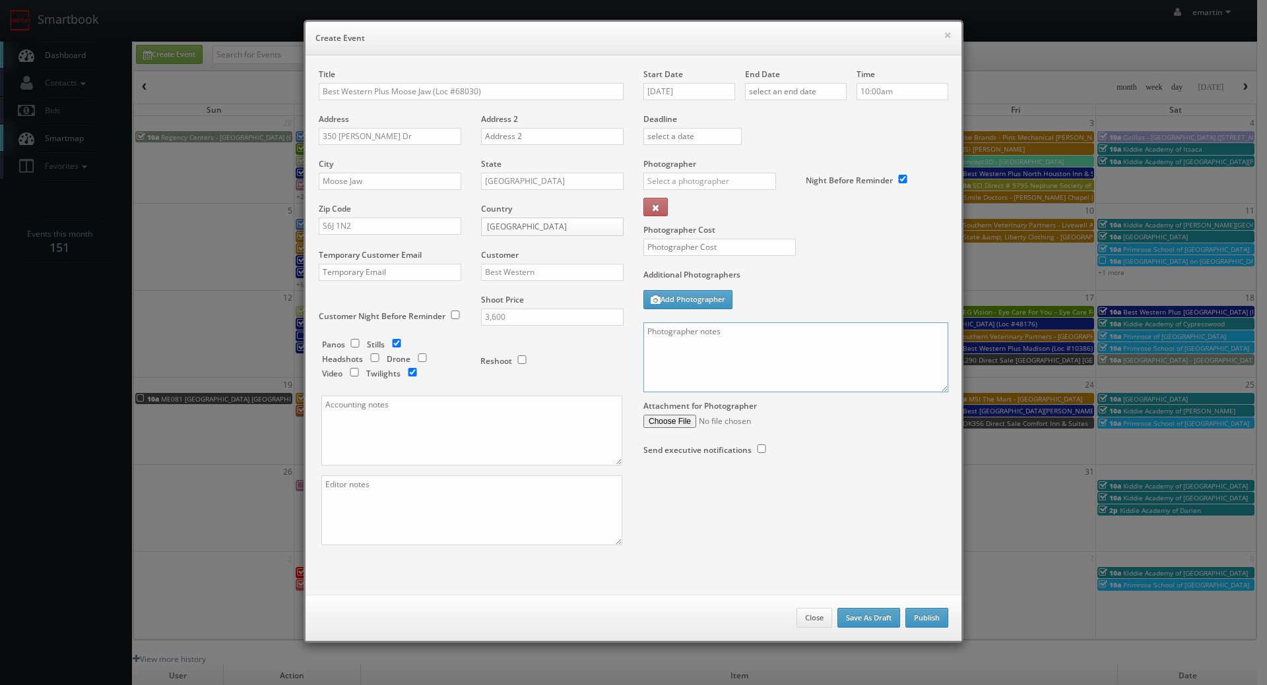
click at [758, 345] on textarea at bounding box center [795, 358] width 305 height 70
paste textarea "**two day shoot - arrive at 10am for a full day of shooting, stay overnight, fi…"
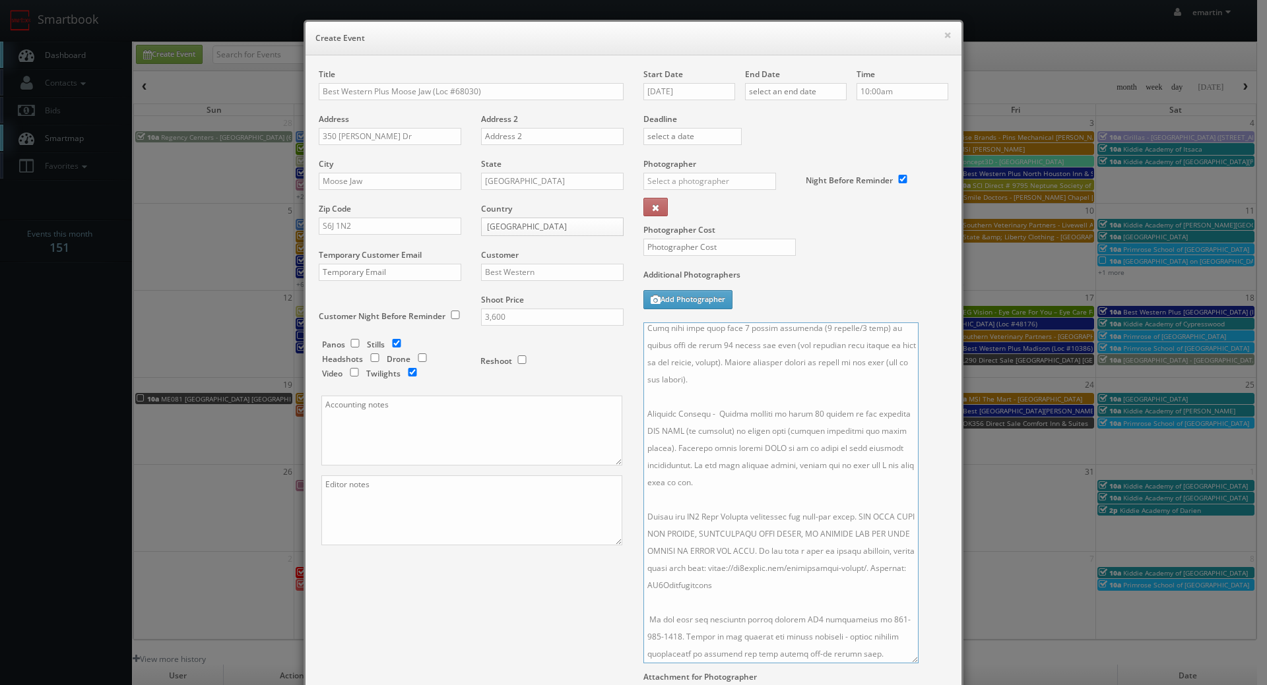
scroll to position [209, 0]
drag, startPoint x: 937, startPoint y: 389, endPoint x: 898, endPoint y: 711, distance: 324.8
click at [898, 685] on html "Smartbook Toggle Side Navigation Toggle Top Navigation emartin emartin Profile …" at bounding box center [633, 456] width 1267 height 912
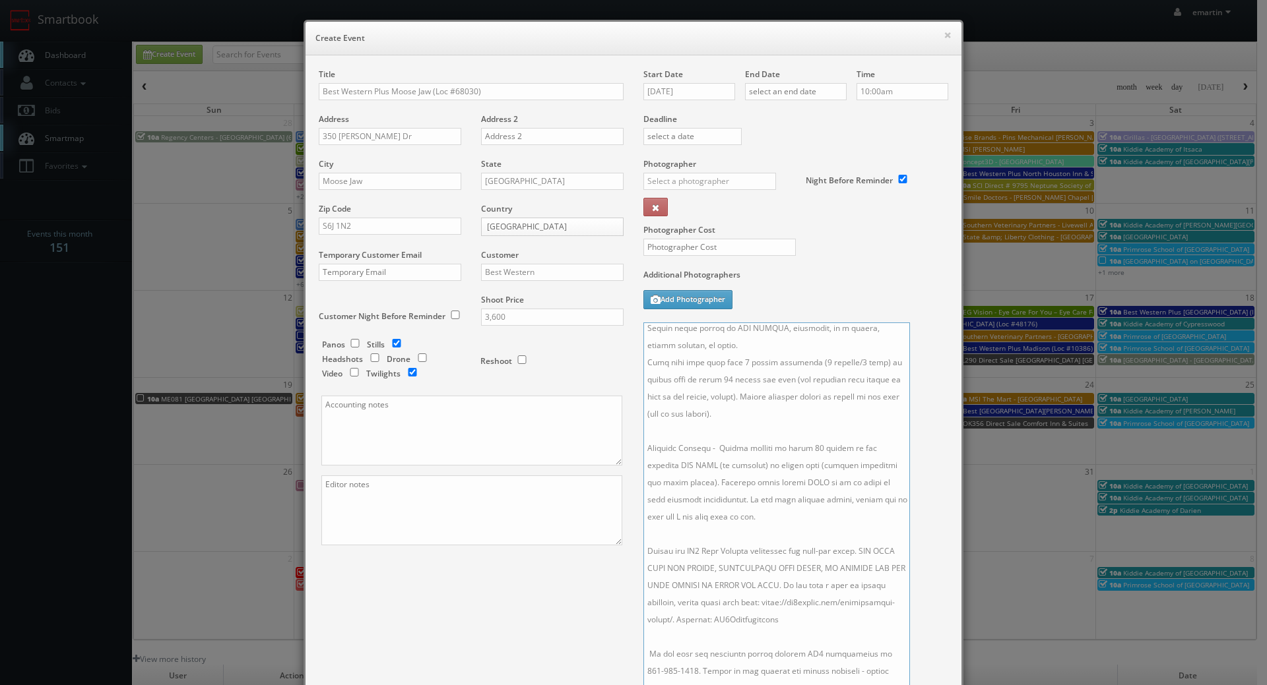
scroll to position [0, 0]
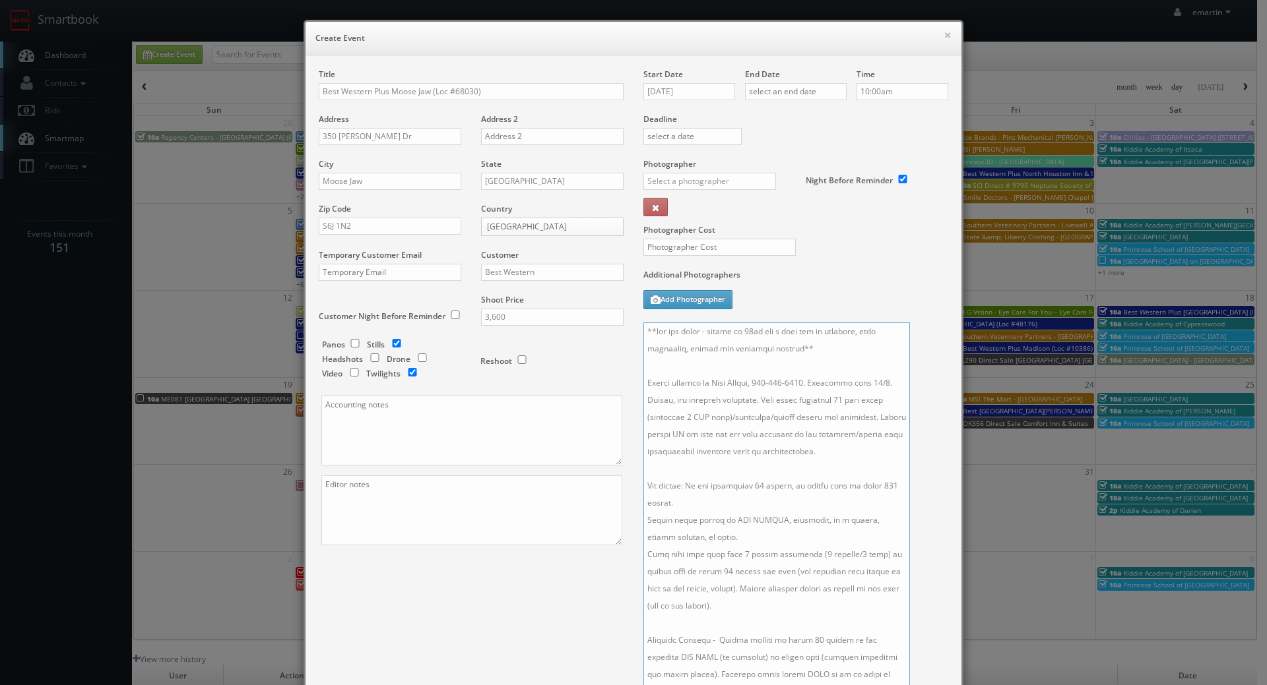
type textarea "**two day shoot - arrive at 10am for a full day of shooting, stay overnight, fi…"
click at [693, 90] on input "10/02/2025" at bounding box center [689, 91] width 92 height 17
drag, startPoint x: 696, startPoint y: 172, endPoint x: 759, endPoint y: 139, distance: 71.4
click at [696, 172] on td "7" at bounding box center [690, 173] width 18 height 19
type input "10/07/2025"
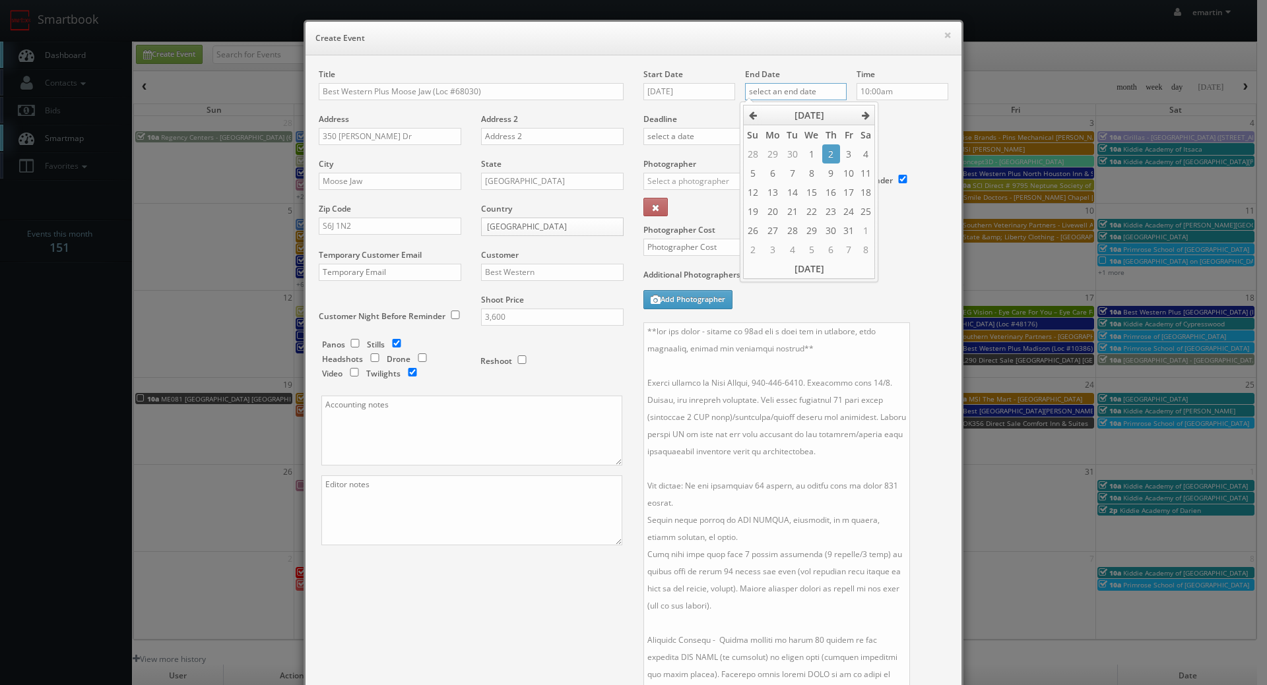
click at [798, 96] on input "text" at bounding box center [796, 91] width 102 height 17
click at [803, 173] on td "8" at bounding box center [811, 173] width 20 height 19
type input "10/08/2025"
click at [914, 126] on div "Deadline" at bounding box center [795, 114] width 325 height 90
click at [690, 176] on input "text" at bounding box center [709, 181] width 133 height 17
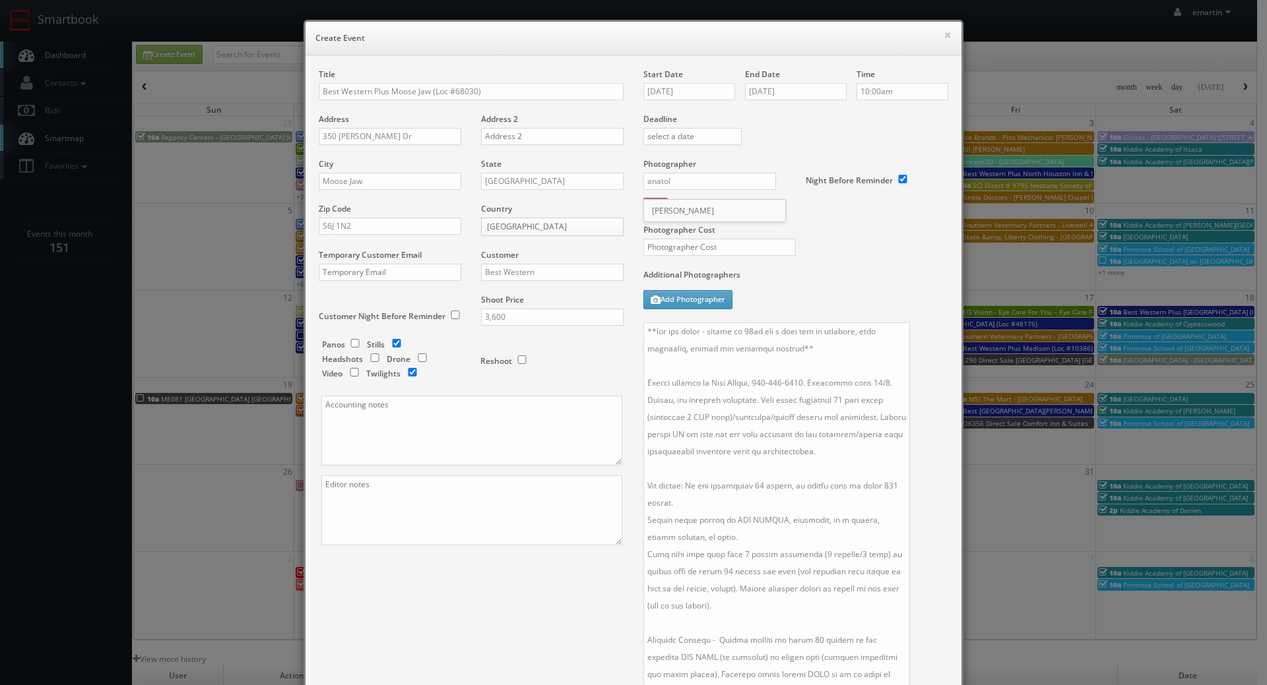
click at [679, 216] on div "Anatoly Melnik" at bounding box center [714, 211] width 141 height 22
type input "Anatoly Melnik"
click at [683, 256] on input "text" at bounding box center [719, 247] width 152 height 17
type input "925"
drag, startPoint x: 817, startPoint y: 242, endPoint x: 800, endPoint y: 245, distance: 18.1
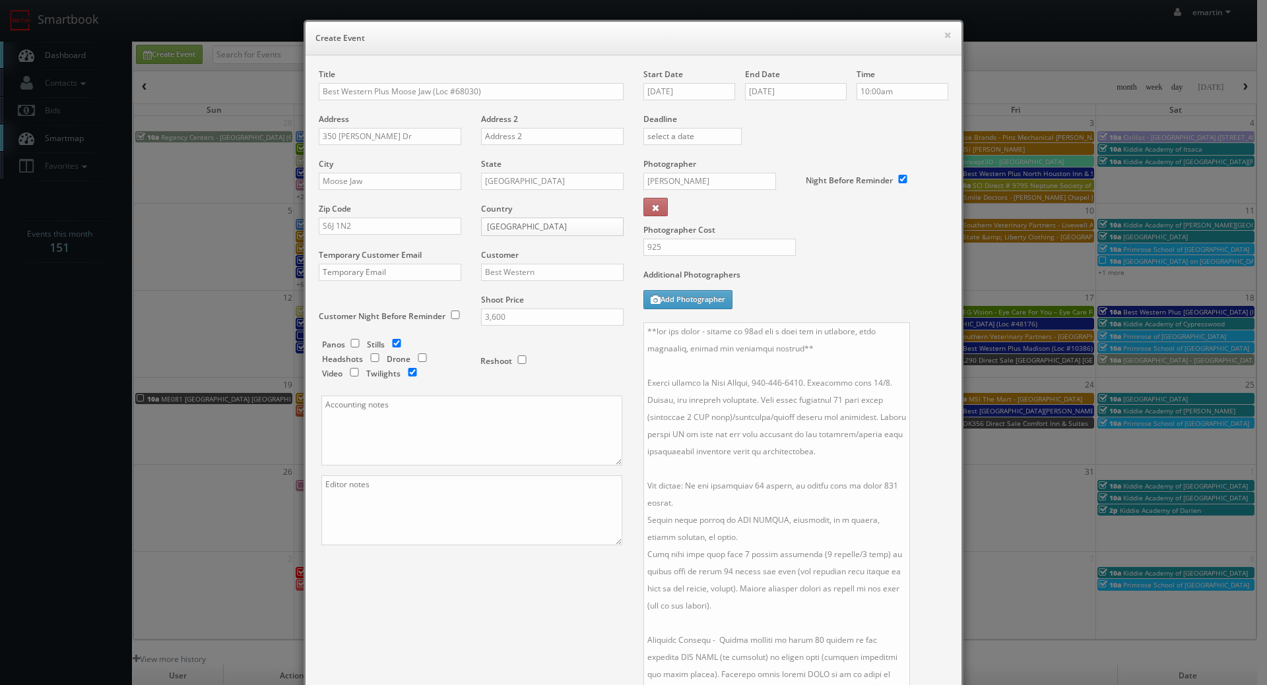
click at [817, 242] on div "Photographer Cost 925" at bounding box center [795, 213] width 325 height 111
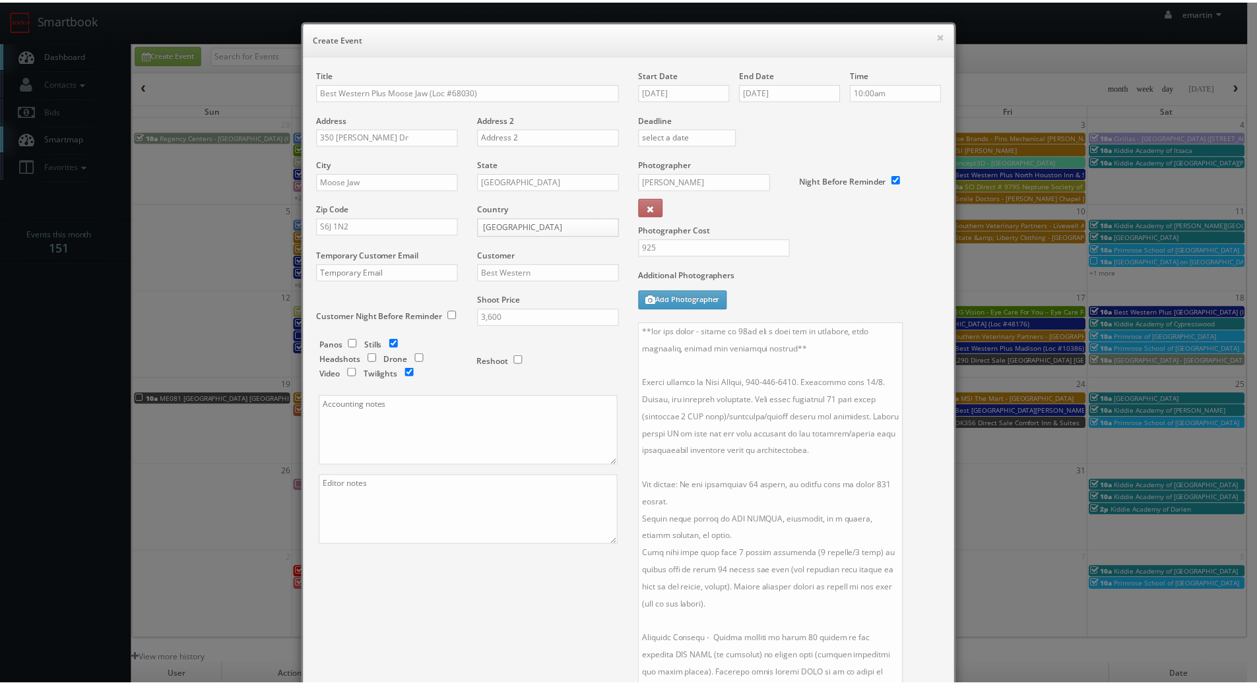
scroll to position [213, 0]
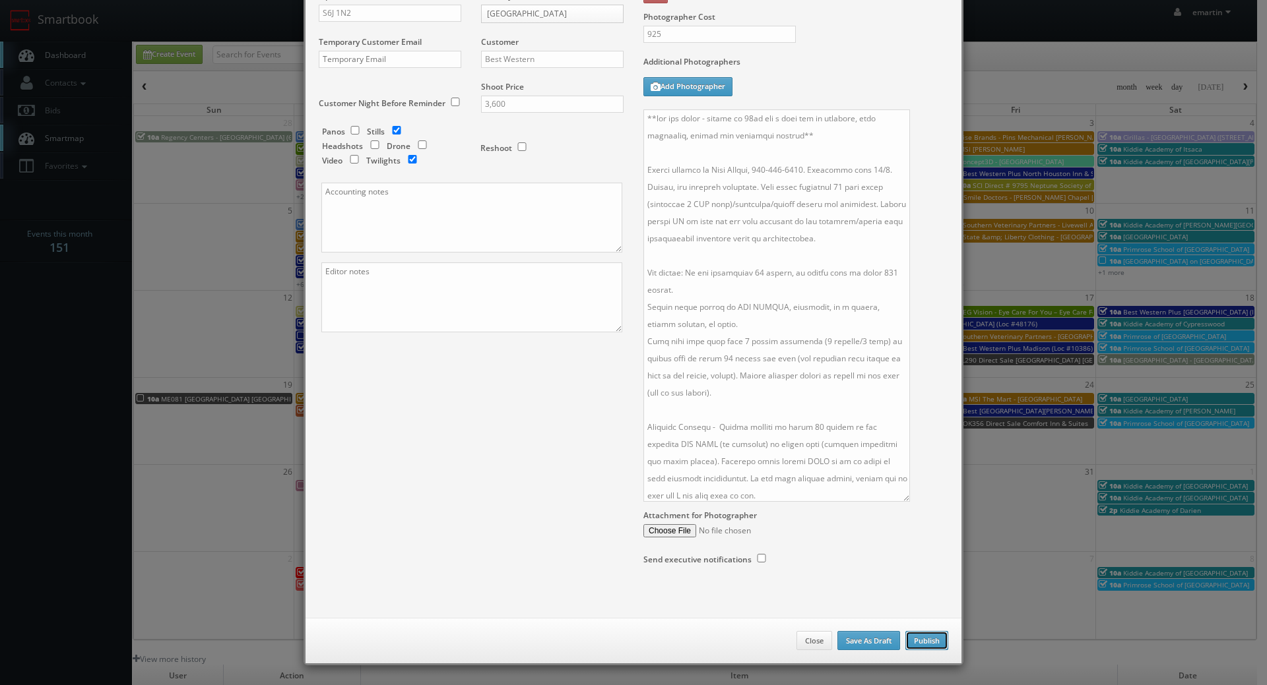
click at [924, 646] on button "Publish" at bounding box center [926, 641] width 43 height 20
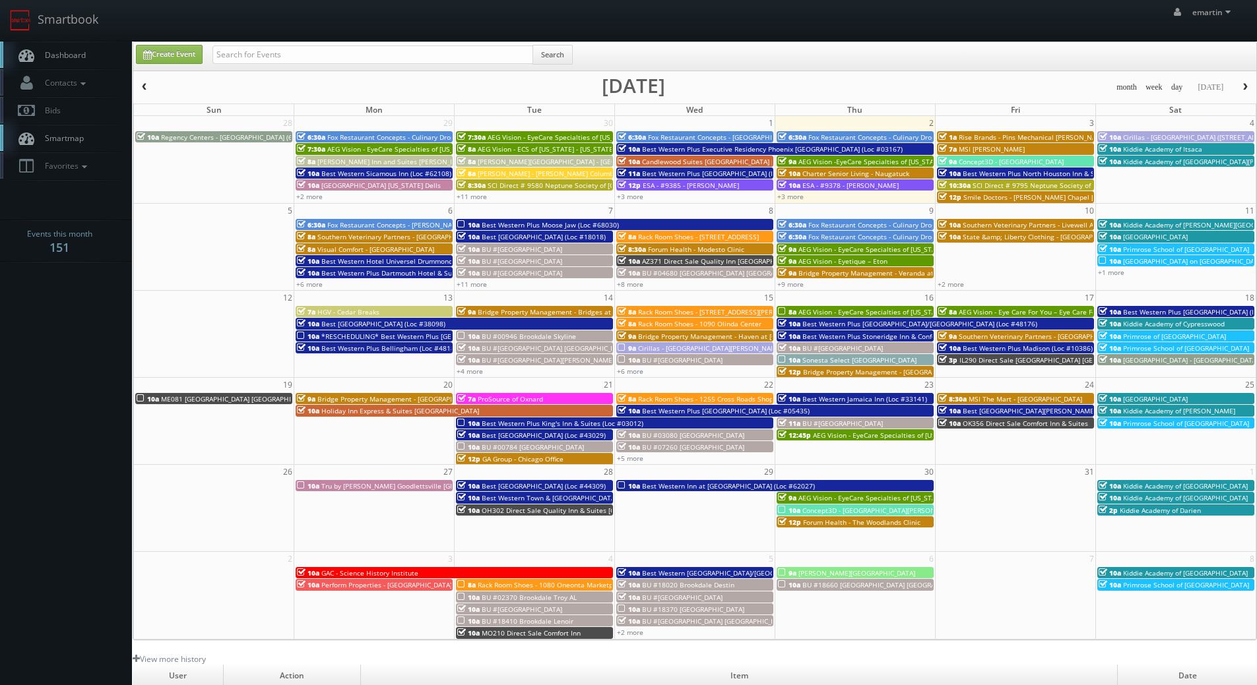
click at [82, 53] on span "Dashboard" at bounding box center [61, 54] width 47 height 11
click at [433, 55] on input "text" at bounding box center [372, 55] width 321 height 18
type input "lasko"
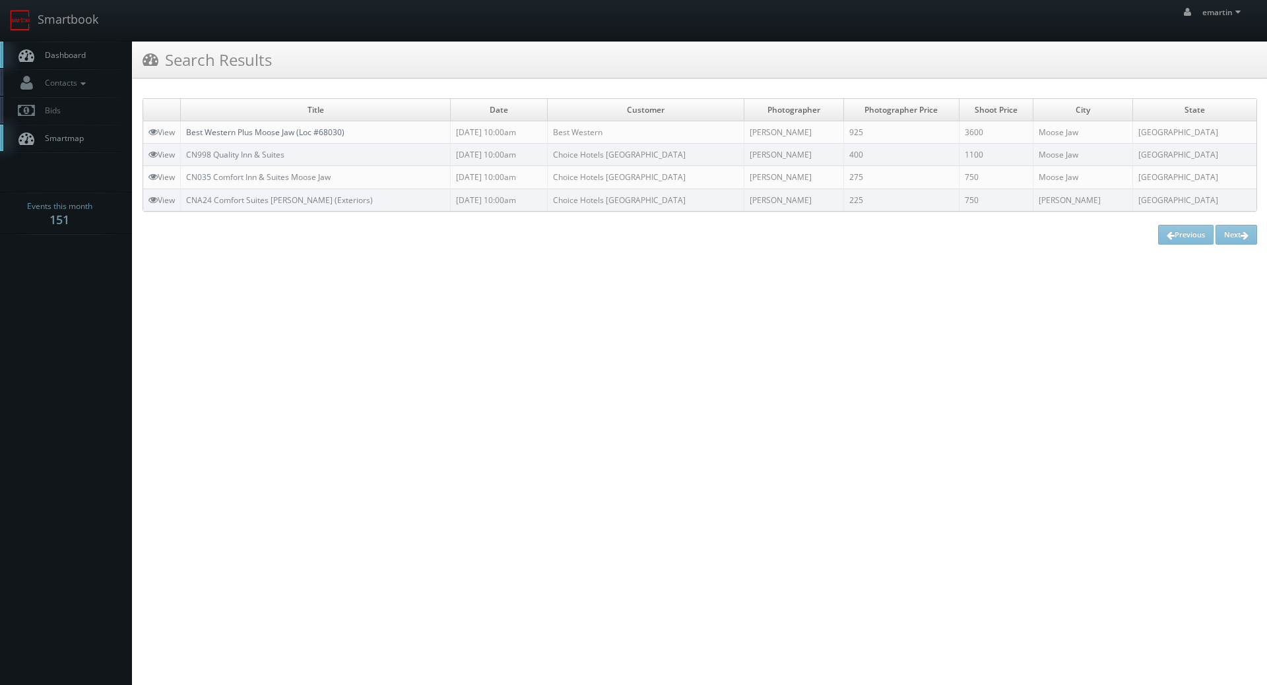
click at [301, 129] on link "Best Western Plus Moose Jaw (Loc #68030)" at bounding box center [265, 132] width 158 height 11
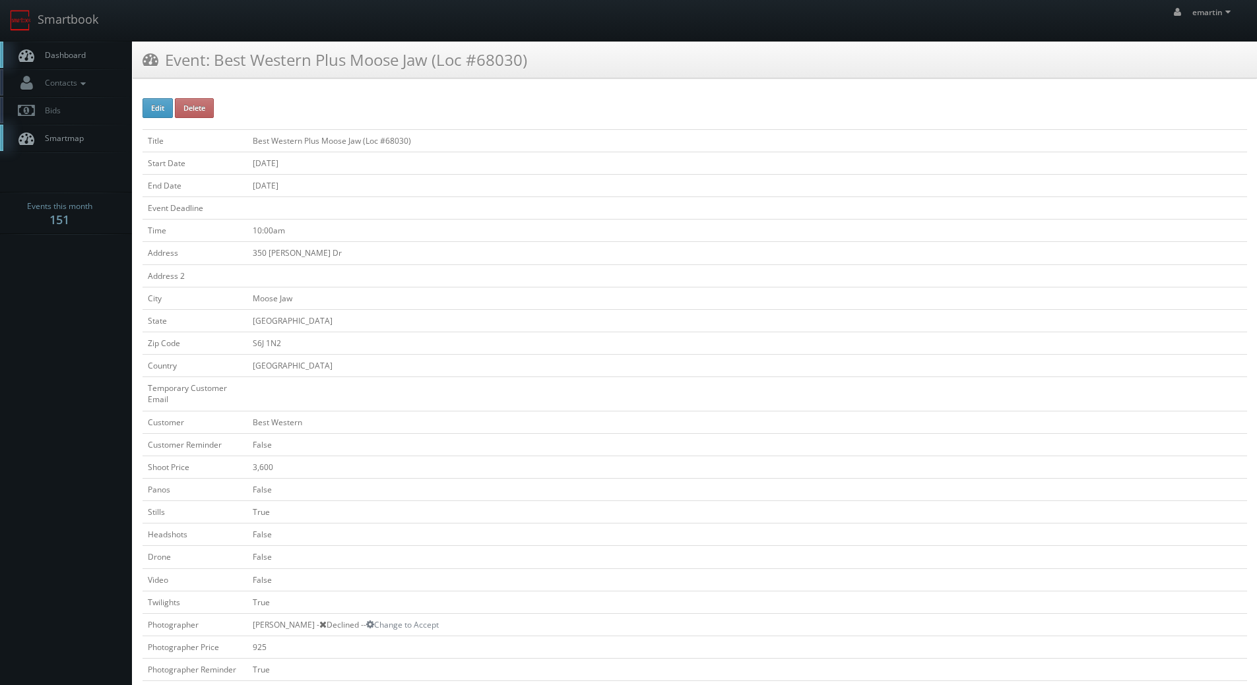
click at [303, 144] on td "Best Western Plus Moose Jaw (Loc #68030)" at bounding box center [746, 140] width 999 height 22
copy tbody "Best Western Plus Moose Jaw (Loc #68030)"
click at [299, 249] on td "350 [PERSON_NAME] Dr" at bounding box center [746, 253] width 999 height 22
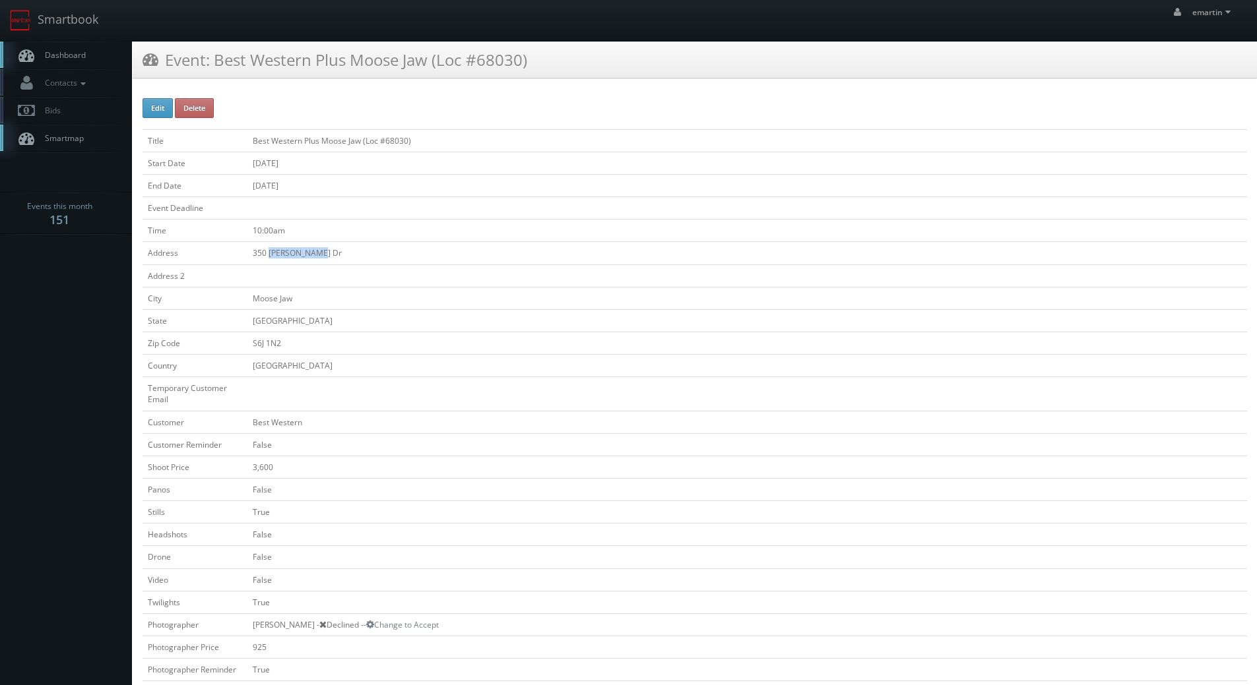
click at [299, 249] on td "350 [PERSON_NAME] Dr" at bounding box center [746, 253] width 999 height 22
copy tbody "350 [PERSON_NAME] Dr"
click at [278, 300] on td "Moose Jaw" at bounding box center [746, 298] width 999 height 22
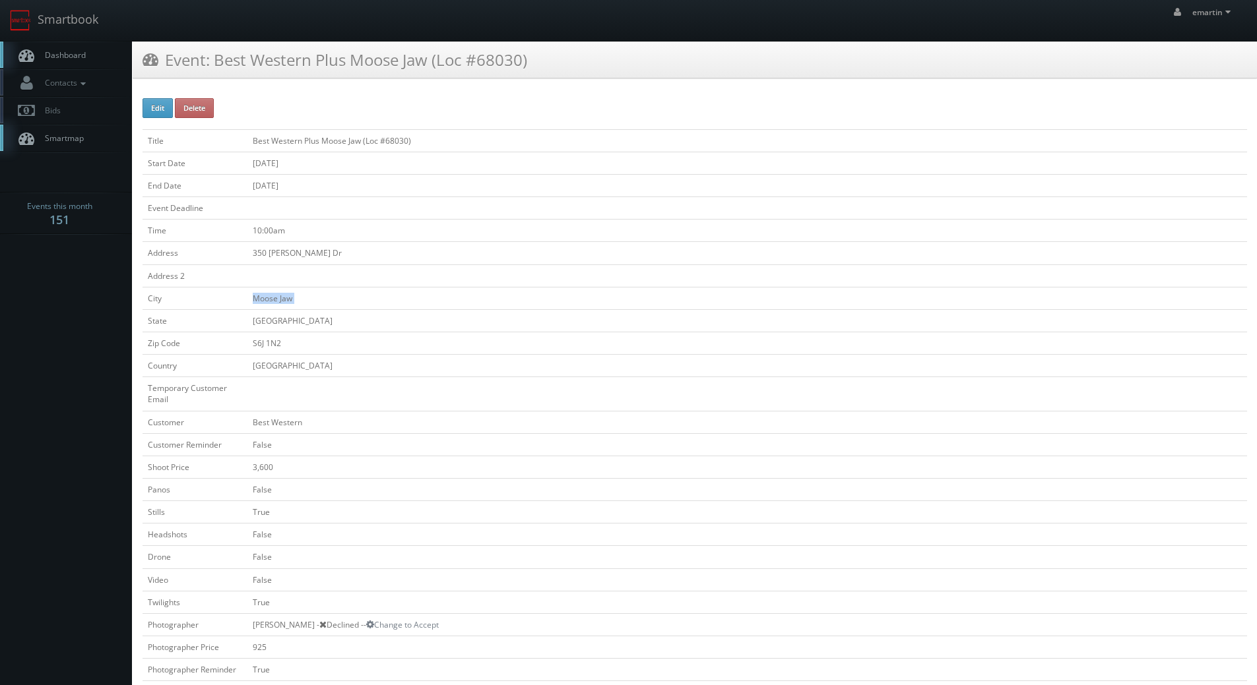
click at [278, 300] on td "Moose Jaw" at bounding box center [746, 298] width 999 height 22
copy tbody "Moose Jaw"
click at [279, 342] on td "S6J 1N2" at bounding box center [746, 343] width 999 height 22
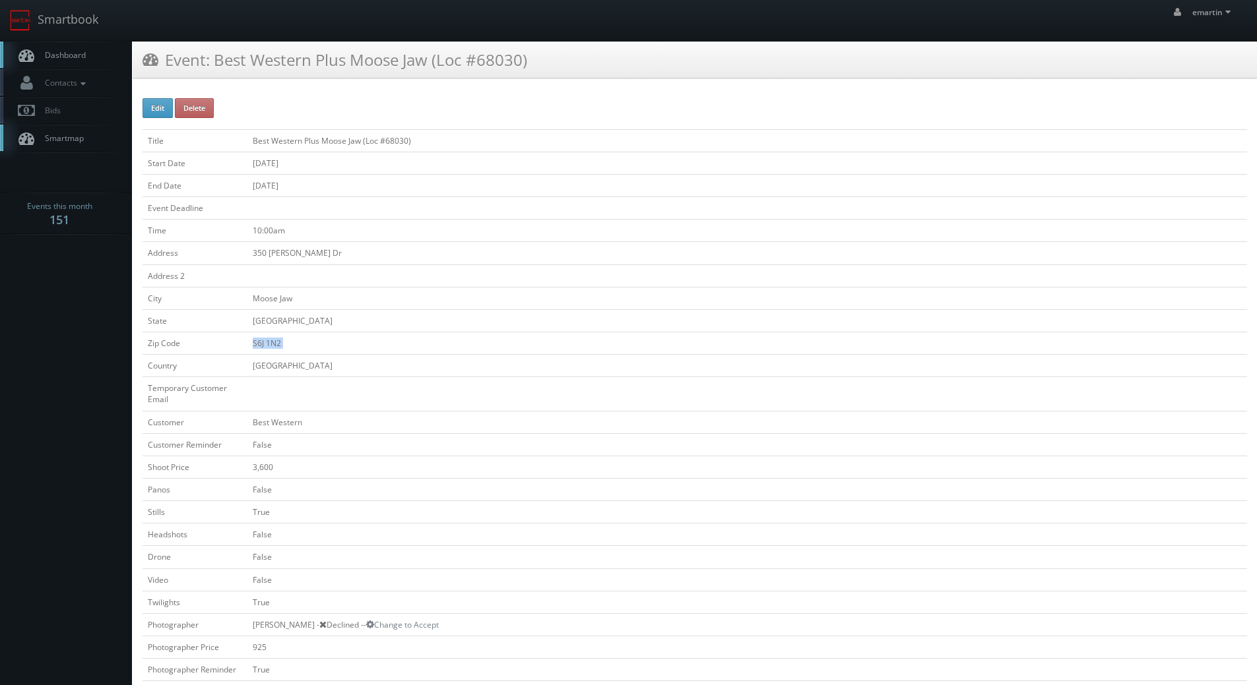
copy tbody "S6J 1N2"
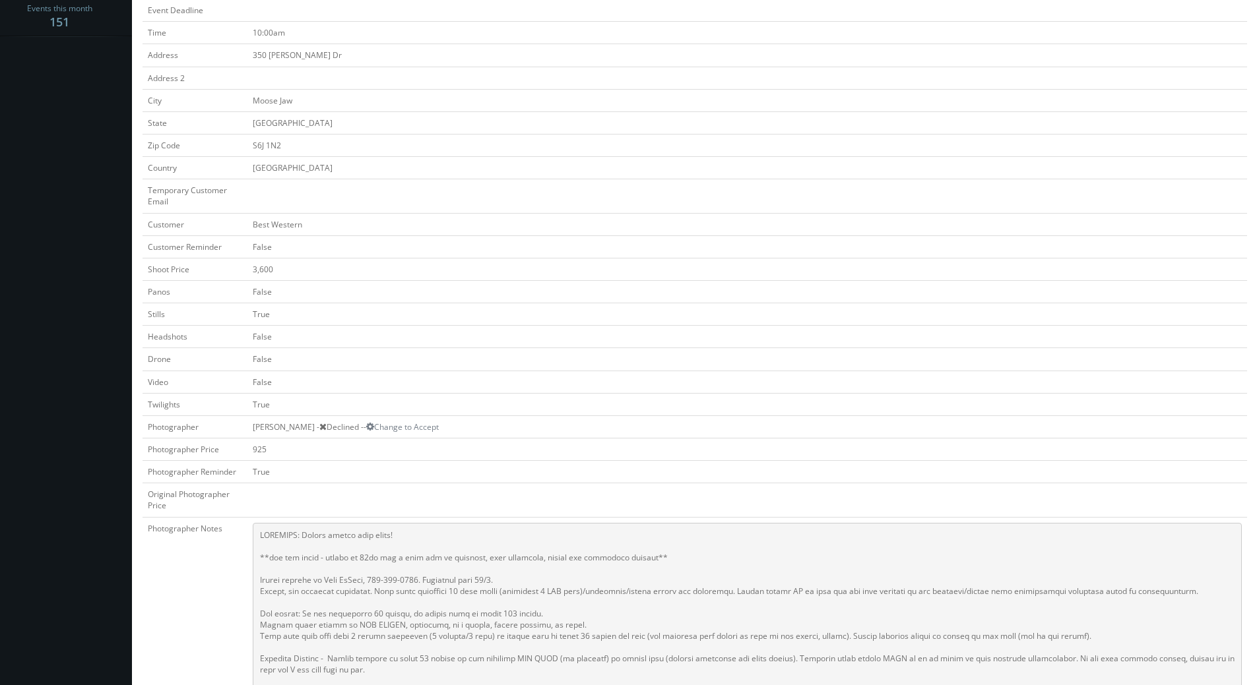
click at [261, 272] on td "3,600" at bounding box center [746, 269] width 999 height 22
click at [261, 271] on td "3,600" at bounding box center [746, 269] width 999 height 22
copy td "3,600"
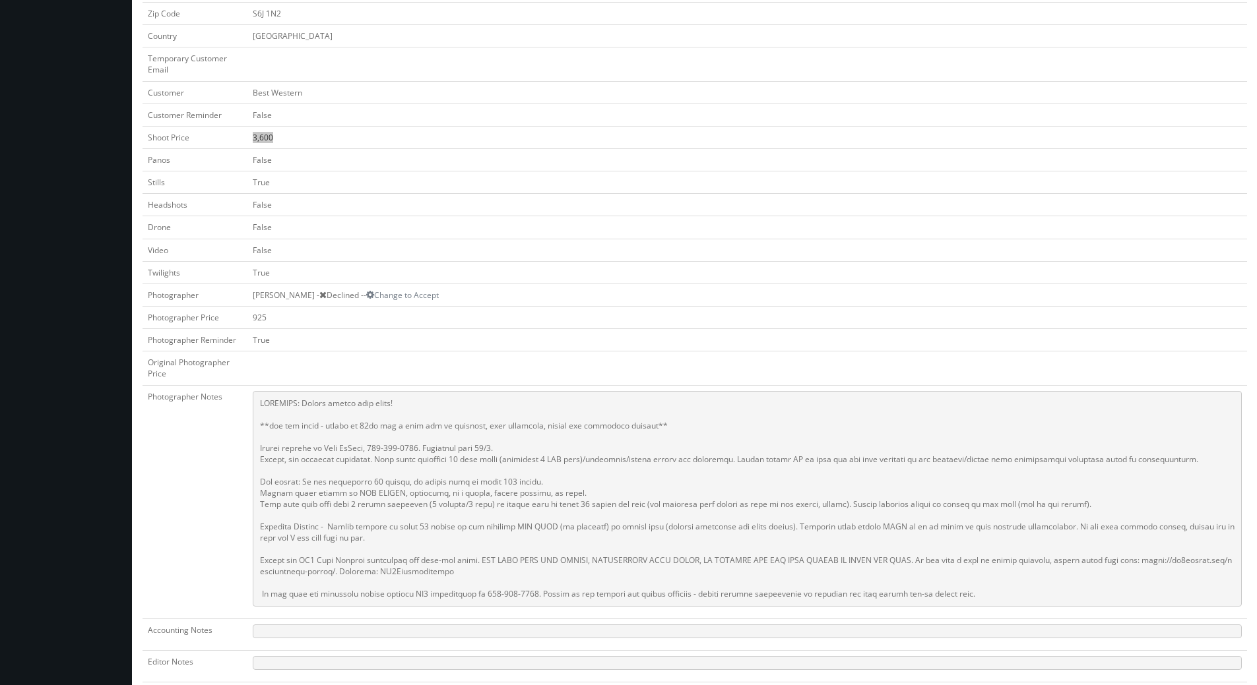
scroll to position [396, 0]
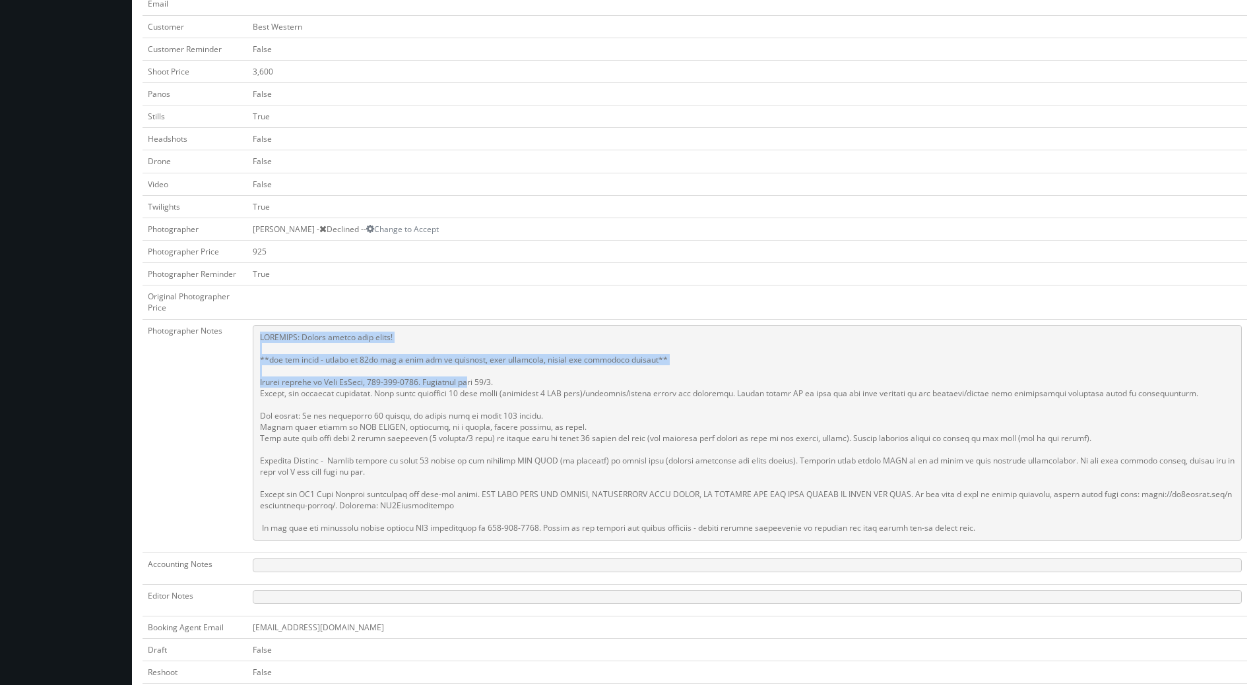
drag, startPoint x: 261, startPoint y: 335, endPoint x: 391, endPoint y: 369, distance: 134.2
click at [472, 376] on pre at bounding box center [747, 433] width 989 height 216
click at [391, 369] on pre at bounding box center [747, 433] width 989 height 216
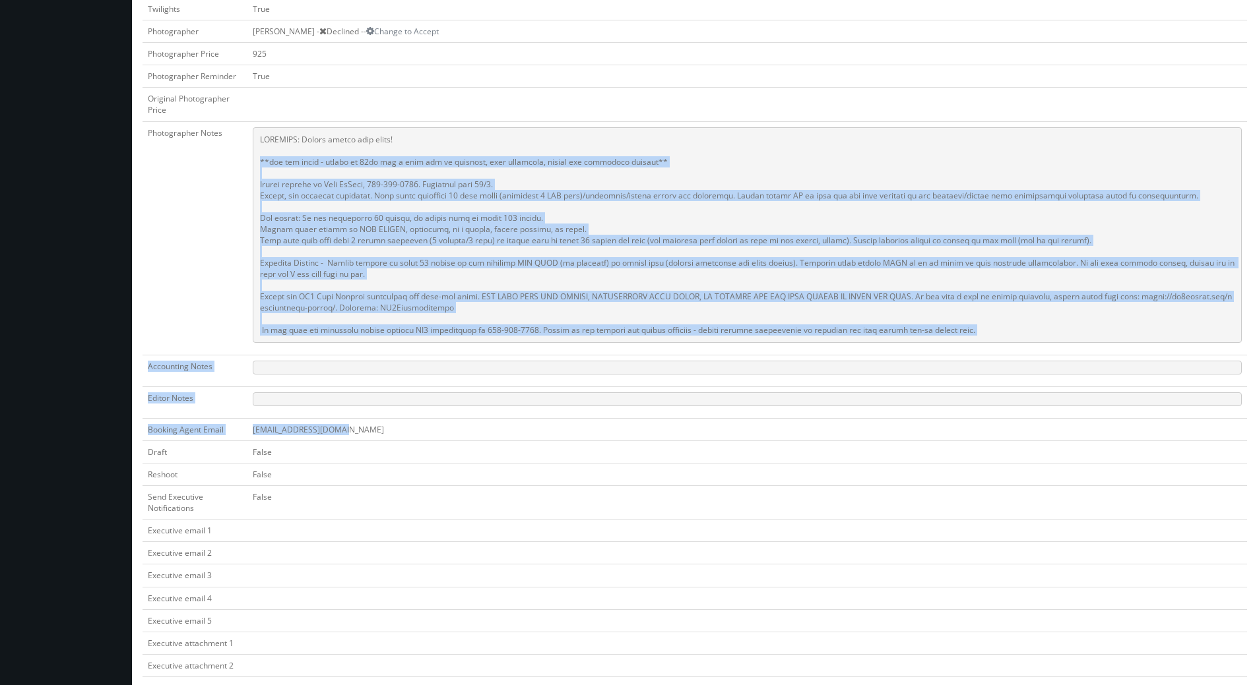
scroll to position [631, 0]
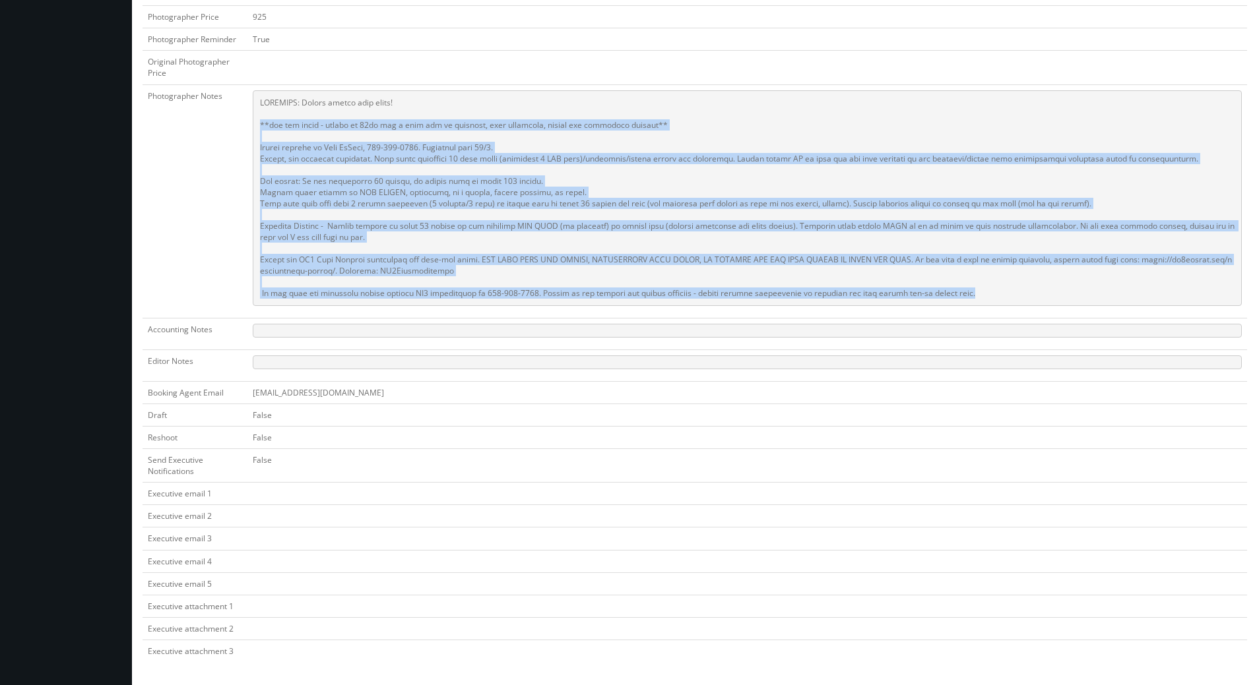
drag, startPoint x: 261, startPoint y: 360, endPoint x: 999, endPoint y: 294, distance: 741.2
click at [999, 294] on pre at bounding box center [747, 198] width 989 height 216
copy pre "**two day shoot - arrive at 10am for a full day of shooting, stay overnight, fi…"
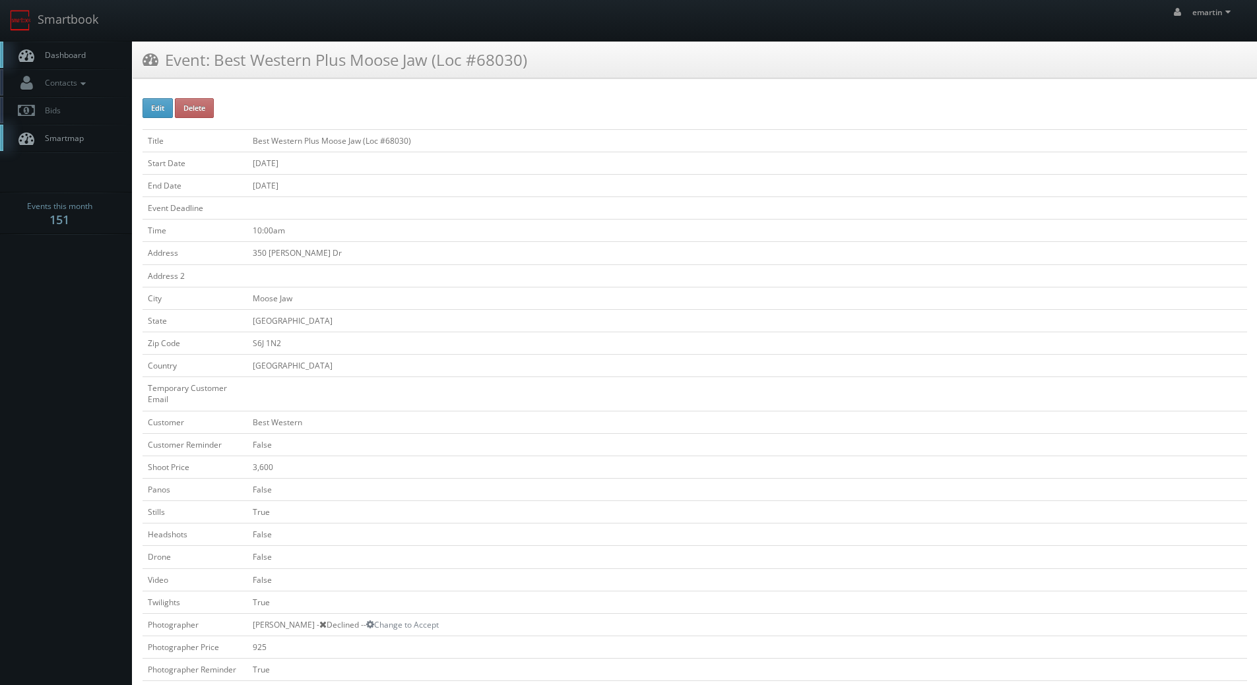
scroll to position [330, 0]
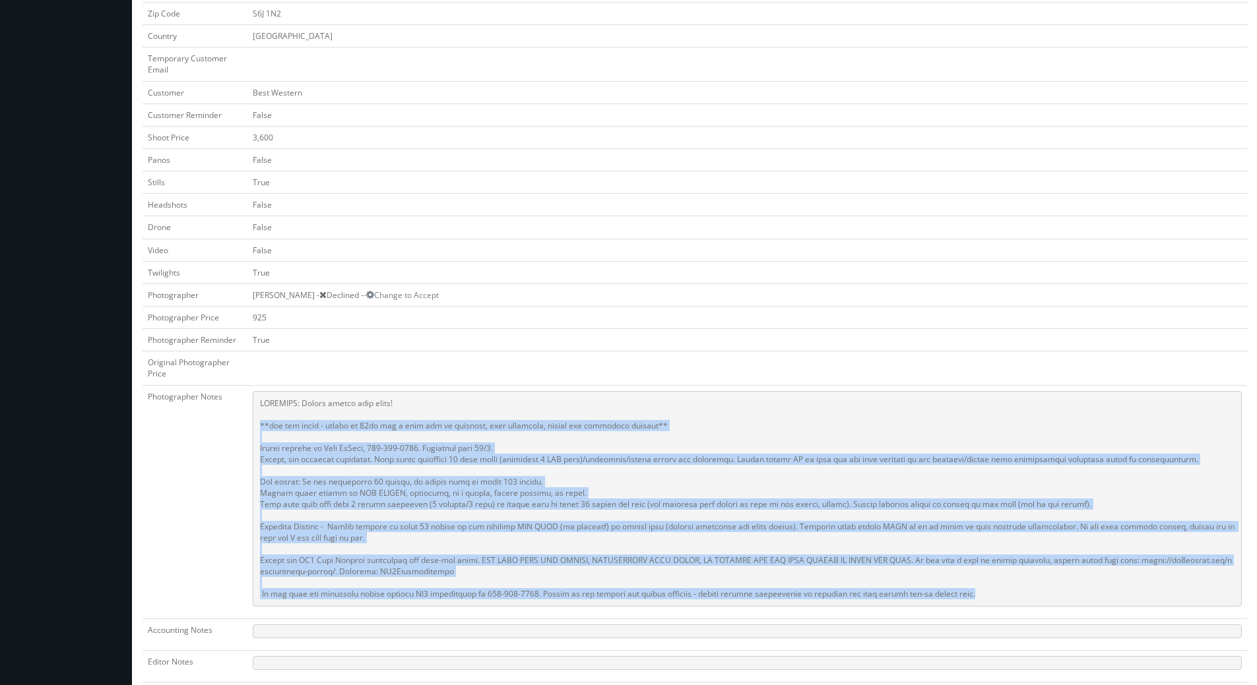
click at [536, 197] on td "False" at bounding box center [746, 205] width 999 height 22
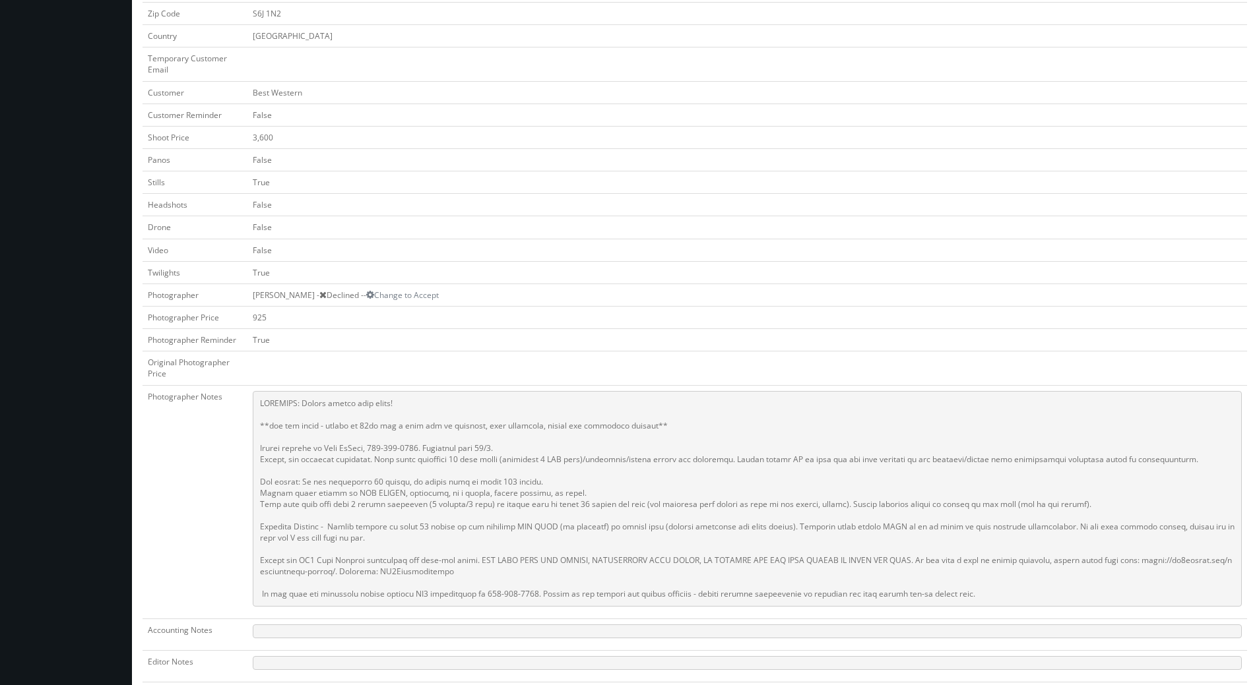
scroll to position [0, 0]
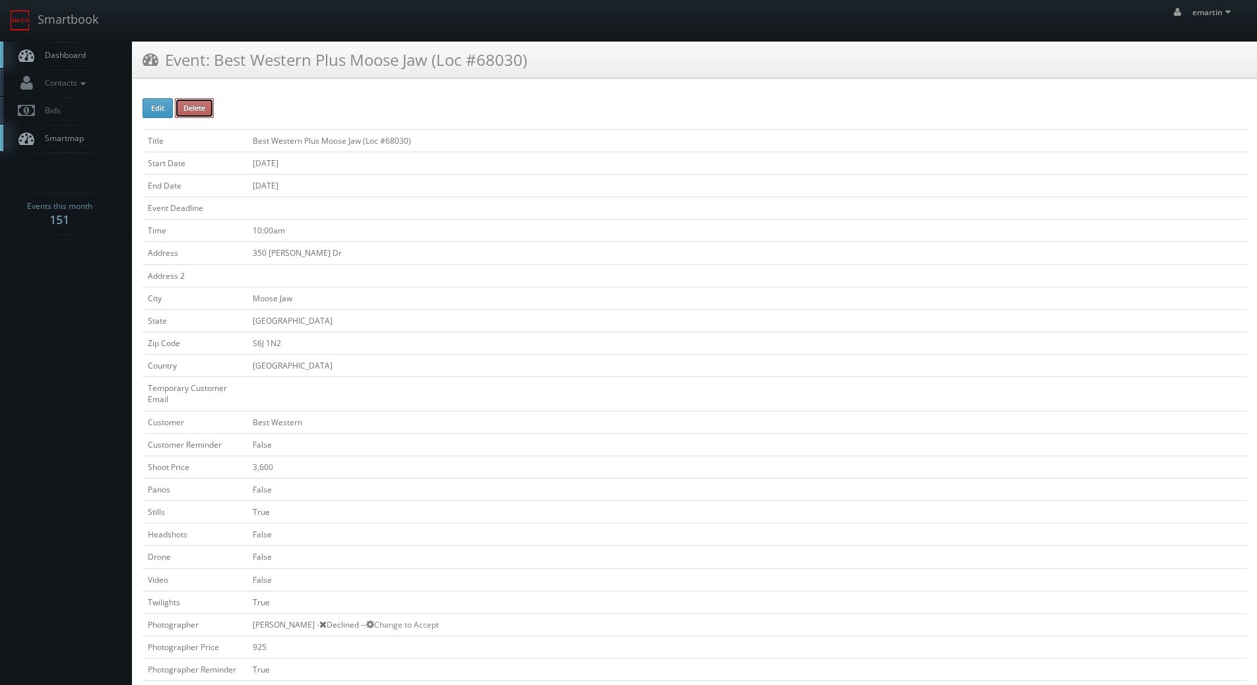
click at [193, 110] on button "Delete" at bounding box center [194, 108] width 39 height 20
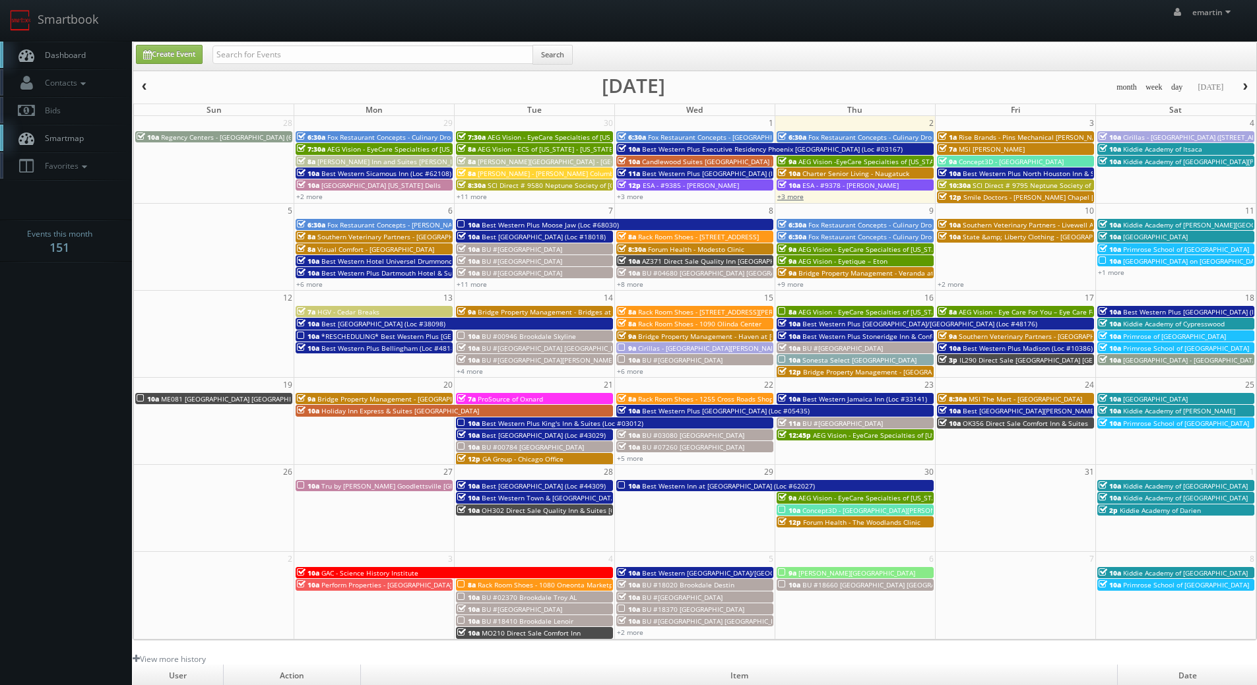
click at [787, 199] on link "+3 more" at bounding box center [790, 196] width 26 height 9
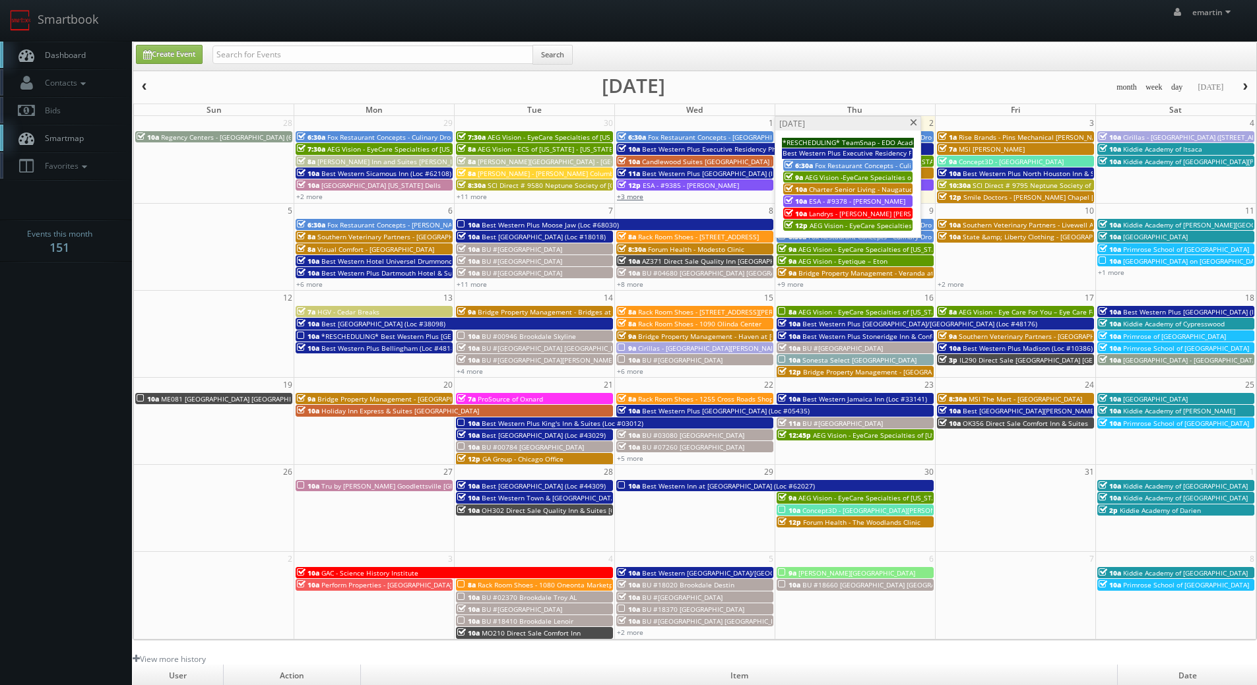
click at [637, 195] on link "+3 more" at bounding box center [630, 196] width 26 height 9
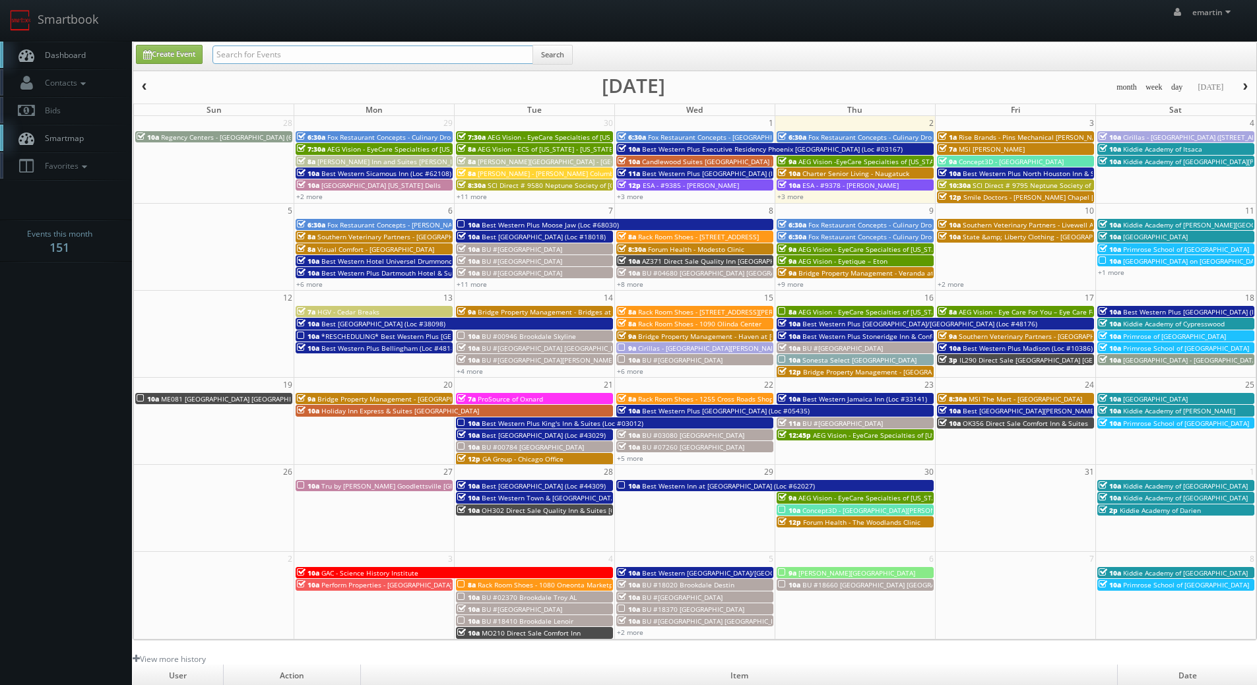
click at [322, 63] on input "text" at bounding box center [372, 55] width 321 height 18
click at [143, 85] on span "button" at bounding box center [144, 87] width 9 height 8
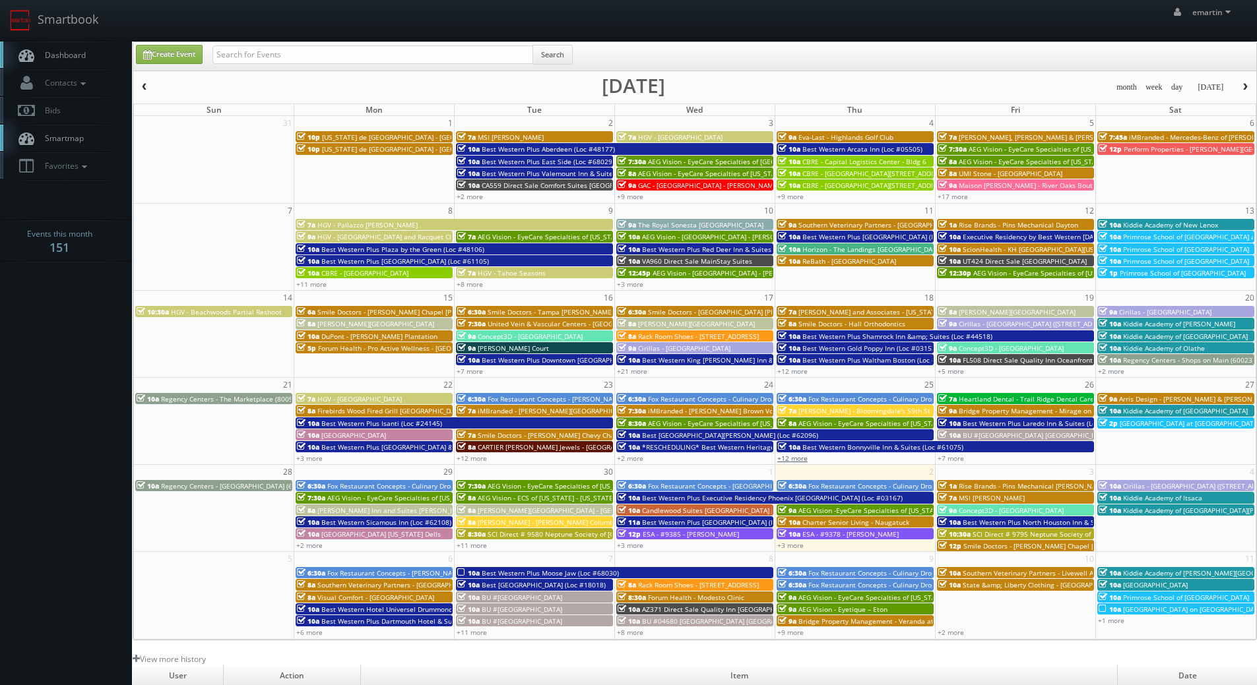
click at [786, 462] on link "+12 more" at bounding box center [792, 458] width 30 height 9
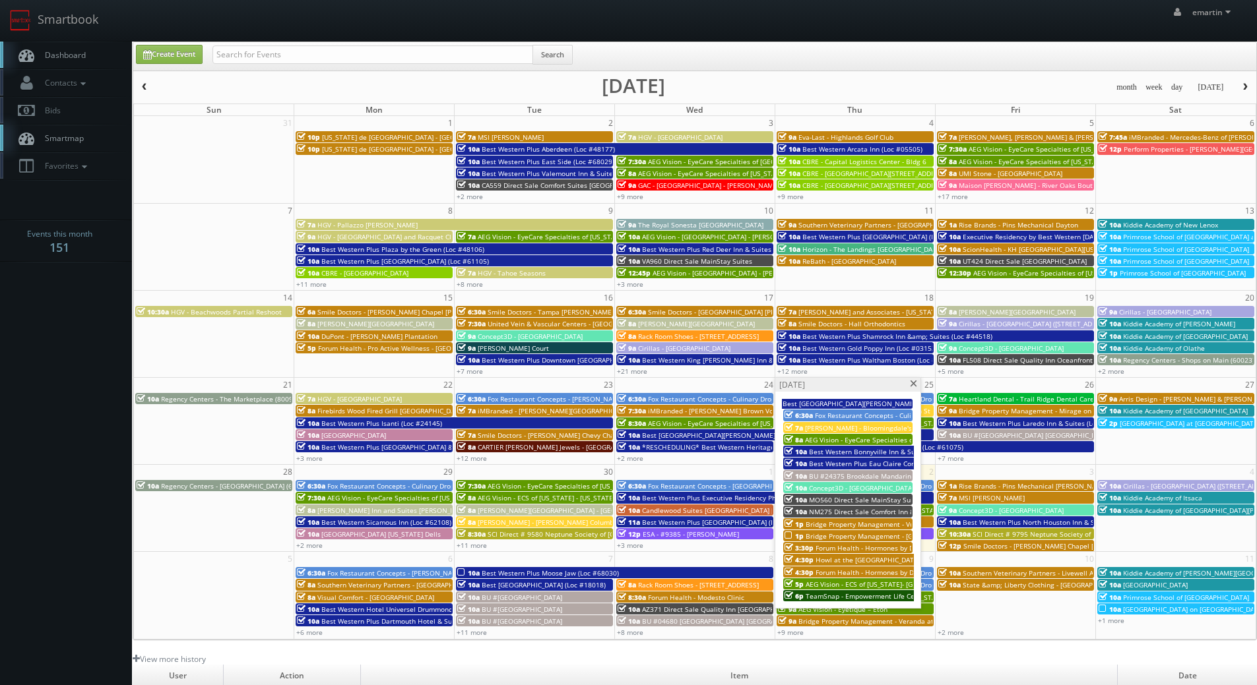
click at [912, 387] on span at bounding box center [913, 384] width 9 height 7
